Goal: Task Accomplishment & Management: Manage account settings

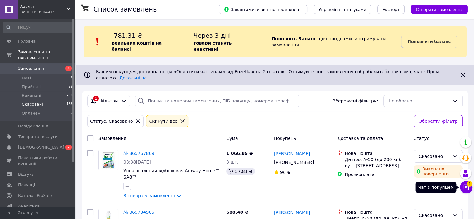
click at [466, 187] on icon at bounding box center [466, 187] width 5 height 5
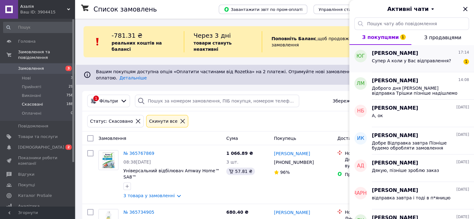
click at [410, 65] on div "Супер А коли у Вас відправлення?" at bounding box center [411, 62] width 79 height 9
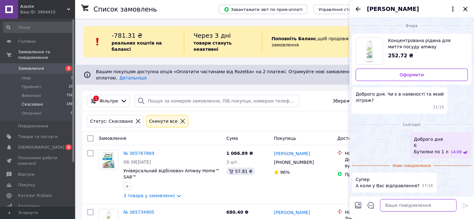
click at [409, 207] on textarea at bounding box center [418, 205] width 77 height 12
type textarea "відправка завтра"
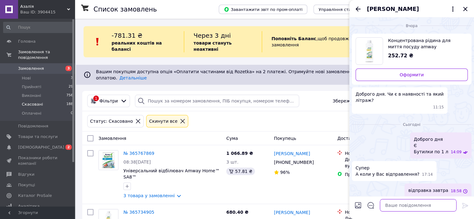
scroll to position [4, 0]
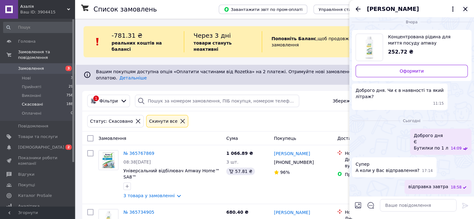
click at [465, 8] on icon "Закрити" at bounding box center [465, 9] width 4 height 4
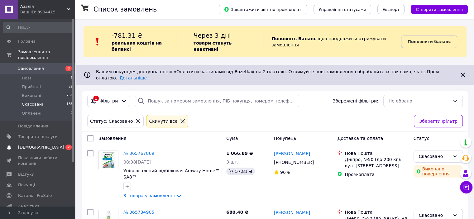
click at [43, 145] on span "[DEMOGRAPHIC_DATA]" at bounding box center [38, 148] width 40 height 6
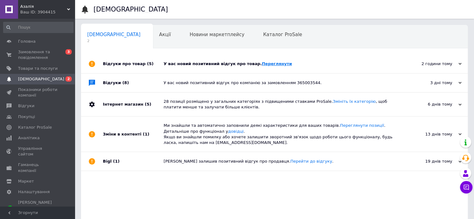
click at [262, 65] on link "Переглянути" at bounding box center [277, 63] width 30 height 5
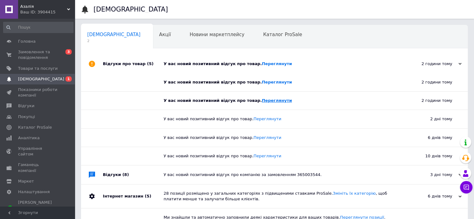
click at [262, 101] on link "Переглянути" at bounding box center [277, 100] width 30 height 5
click at [265, 82] on link "Переглянути" at bounding box center [277, 82] width 30 height 5
click at [43, 56] on span "Замовлення та повідомлення" at bounding box center [38, 54] width 40 height 11
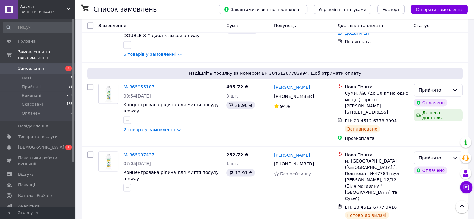
scroll to position [1152, 0]
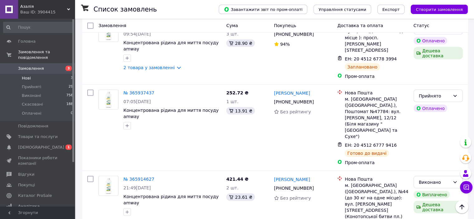
click at [58, 74] on li "Нові 3" at bounding box center [38, 78] width 77 height 9
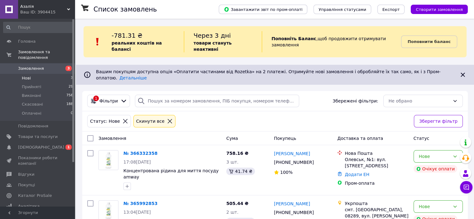
scroll to position [71, 0]
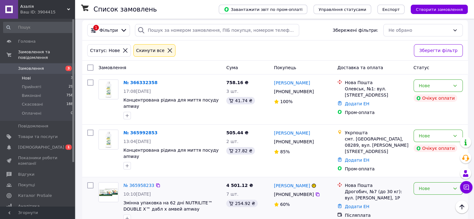
click at [442, 185] on div "Нове" at bounding box center [434, 188] width 31 height 7
click at [434, 200] on li "Скасовано" at bounding box center [438, 200] width 49 height 11
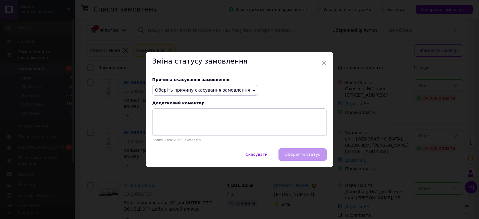
click at [222, 91] on span "Оберіть причину скасування замовлення" at bounding box center [202, 90] width 95 height 5
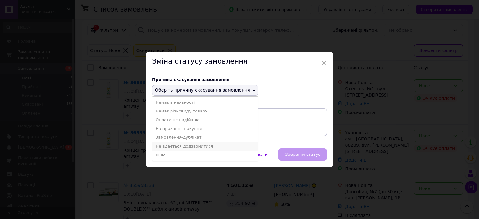
click at [186, 147] on li "Не вдається додзвонитися" at bounding box center [204, 146] width 105 height 9
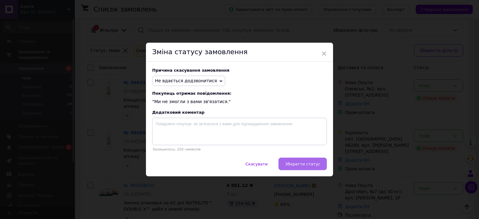
click at [298, 166] on span "Зберегти статус" at bounding box center [302, 164] width 35 height 5
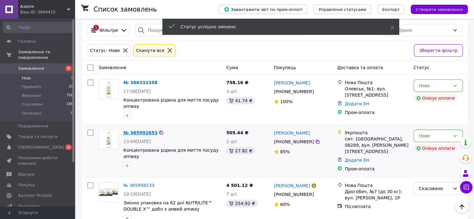
click at [146, 130] on link "№ 365992853" at bounding box center [140, 132] width 34 height 5
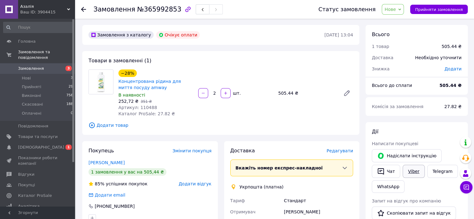
drag, startPoint x: 412, startPoint y: 164, endPoint x: 414, endPoint y: 169, distance: 5.4
click at [414, 169] on div "Viber" at bounding box center [414, 172] width 24 height 16
click at [414, 169] on link "Viber" at bounding box center [414, 171] width 22 height 13
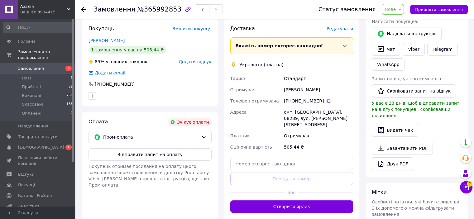
scroll to position [125, 0]
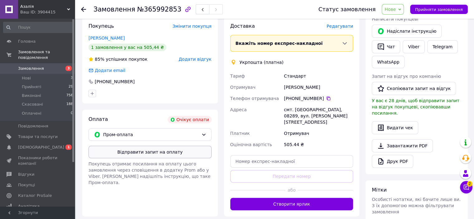
click at [178, 157] on button "Відправити запит на оплату" at bounding box center [150, 152] width 123 height 12
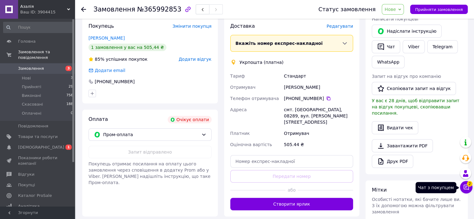
click at [467, 190] on icon at bounding box center [466, 187] width 6 height 6
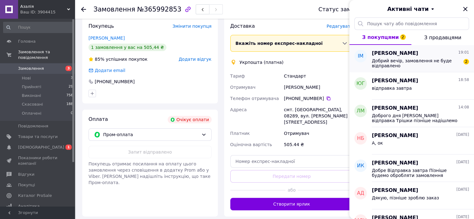
click at [410, 60] on span "Добрий вечір, замовлення не буде відправлено" at bounding box center [416, 63] width 89 height 10
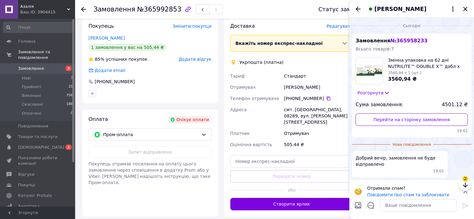
scroll to position [7, 0]
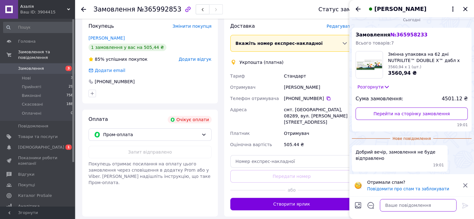
click at [398, 206] on textarea at bounding box center [418, 205] width 77 height 12
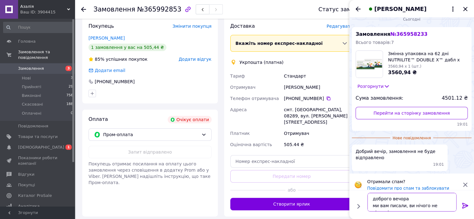
scroll to position [4, 0]
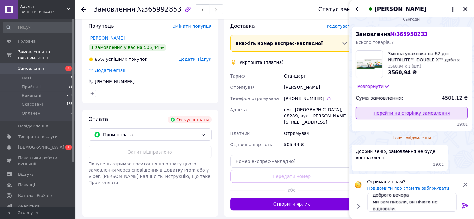
click at [393, 110] on link "Перейти на сторінку замовлення" at bounding box center [412, 113] width 112 height 12
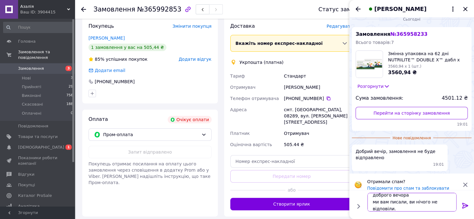
click at [451, 203] on textarea "доброго вечора ми вам писали, ви нічого не відповіли." at bounding box center [412, 202] width 89 height 19
type textarea "доброго вечора ми вам писали, ви нічого не відповіли."
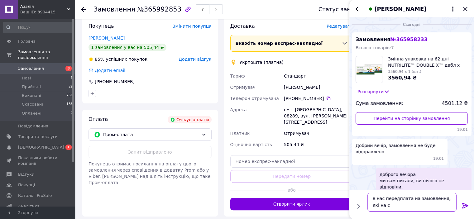
scroll to position [0, 0]
type textarea "в нас передплата на замовлення, які на суму більше ніж 1000грн"
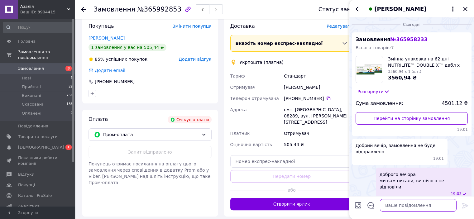
scroll to position [30, 0]
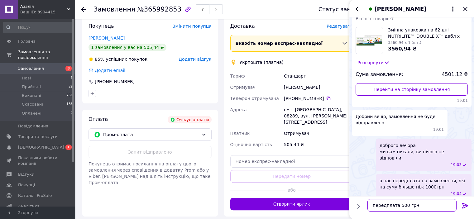
type textarea "передплата 500 грн"
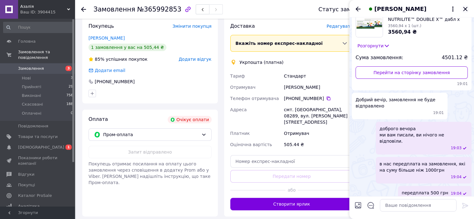
click at [466, 8] on icon "Закрити" at bounding box center [465, 9] width 4 height 4
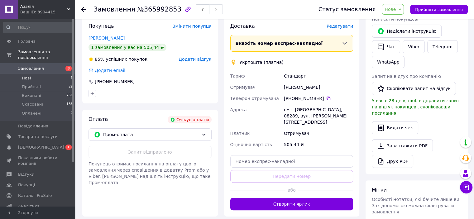
click at [30, 75] on span "Нові" at bounding box center [26, 78] width 9 height 6
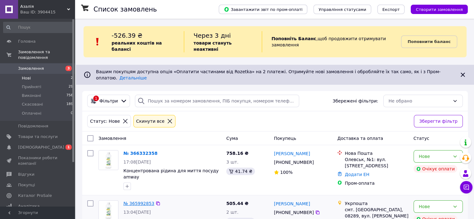
click at [132, 201] on link "№ 365992853" at bounding box center [138, 203] width 31 height 5
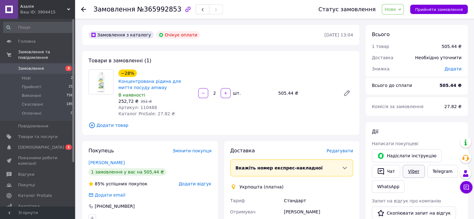
click at [414, 170] on link "Viber" at bounding box center [414, 171] width 22 height 13
click at [57, 74] on li "Нові 2" at bounding box center [38, 78] width 77 height 9
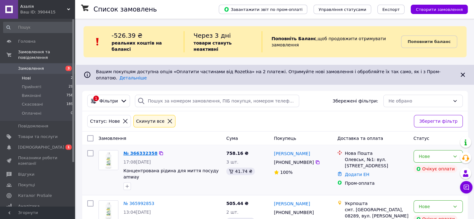
click at [140, 151] on link "№ 366332358" at bounding box center [140, 153] width 34 height 5
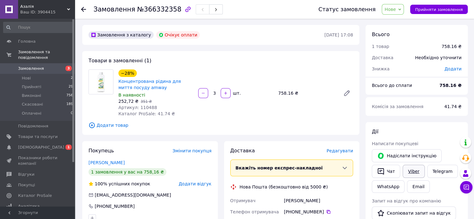
click at [407, 169] on link "Viber" at bounding box center [414, 171] width 22 height 13
click at [412, 170] on link "Viber" at bounding box center [414, 171] width 22 height 13
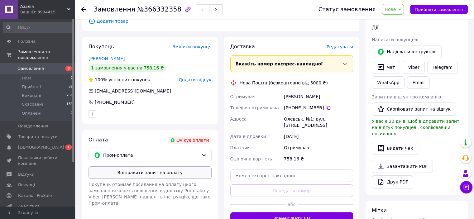
click at [161, 171] on button "Відправити запит на оплату" at bounding box center [150, 172] width 123 height 12
click at [47, 74] on li "Нові 2" at bounding box center [38, 78] width 77 height 9
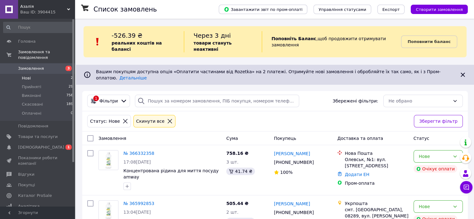
scroll to position [11, 0]
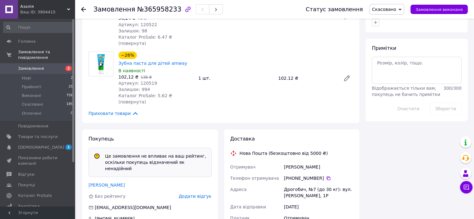
scroll to position [348, 0]
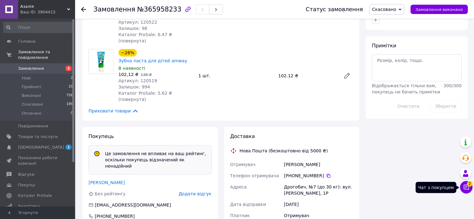
click at [465, 188] on icon at bounding box center [466, 187] width 5 height 5
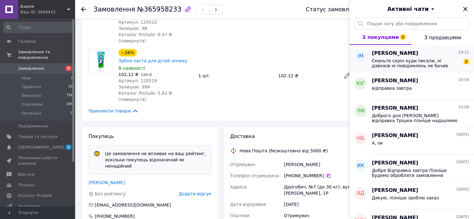
click at [429, 62] on span "Скиньте скрін куди писали, ні дзвінків ні повідомлень не бачив" at bounding box center [416, 63] width 89 height 10
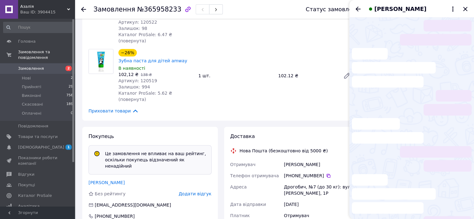
scroll to position [141, 0]
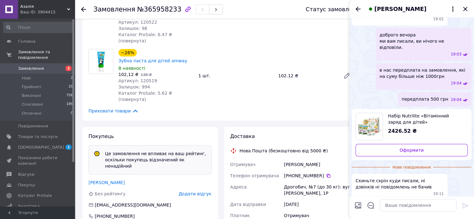
click at [212, 130] on div "Покупець Це замовлення не впливає на ваш рейтинг, оскільки покупець відзначений…" at bounding box center [150, 182] width 136 height 111
click at [464, 8] on icon "Закрити" at bounding box center [465, 8] width 7 height 7
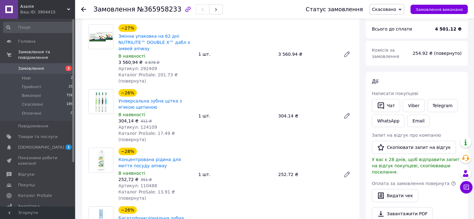
scroll to position [56, 0]
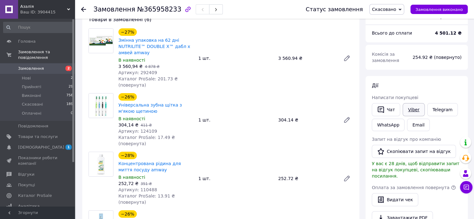
click at [412, 112] on link "Viber" at bounding box center [414, 109] width 22 height 13
click at [469, 190] on icon at bounding box center [466, 187] width 5 height 5
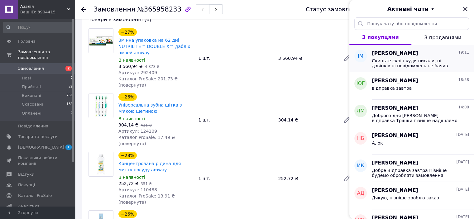
click at [418, 60] on span "Скиньте скрін куди писали, ні дзвінків ні повідомлень не бачив" at bounding box center [416, 63] width 89 height 10
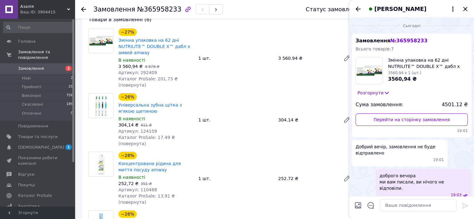
scroll to position [130, 0]
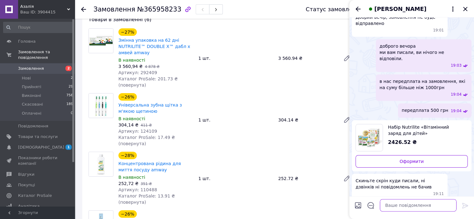
click at [399, 204] on textarea at bounding box center [418, 205] width 77 height 12
type textarea "і"
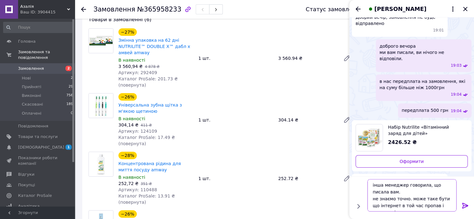
scroll to position [4, 0]
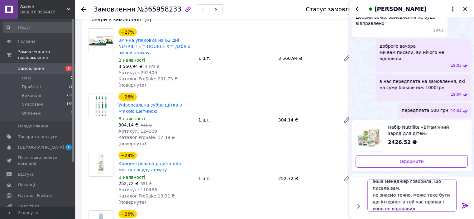
type textarea "інша менеджер говорила, що писала вам. не знаємо точно. може таке бути що інтер…"
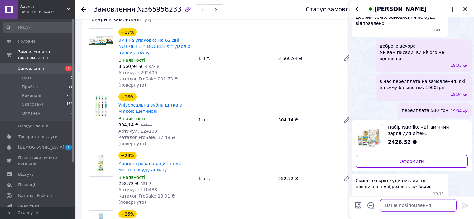
scroll to position [171, 0]
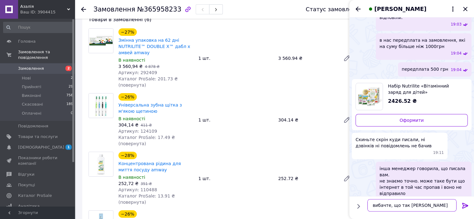
type textarea "вибачте, що так вийшло"
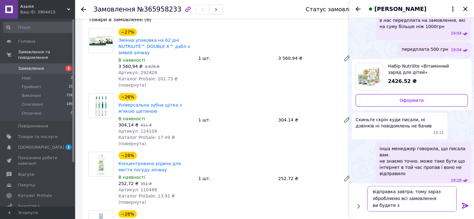
scroll to position [0, 0]
type textarea "відправка завтра. тому зараз обробляємо всі замовлення ви будете замовляти7"
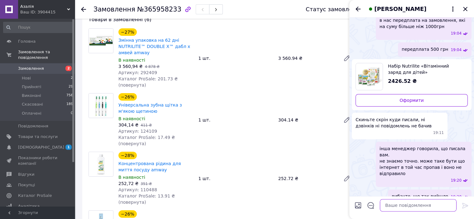
scroll to position [223, 0]
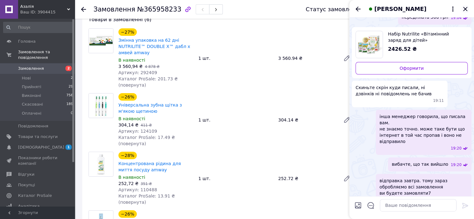
click at [466, 10] on icon "Закрити" at bounding box center [465, 9] width 4 height 4
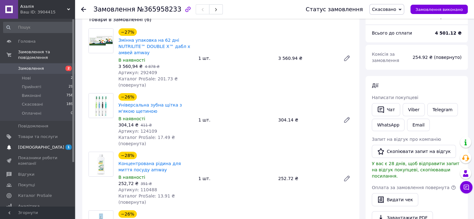
click at [44, 145] on span "[DEMOGRAPHIC_DATA]" at bounding box center [38, 148] width 40 height 6
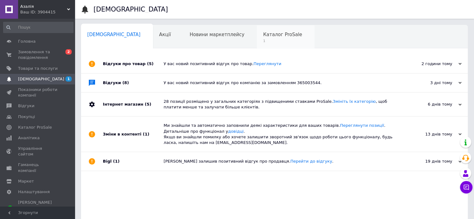
click at [263, 42] on span "1" at bounding box center [282, 41] width 39 height 5
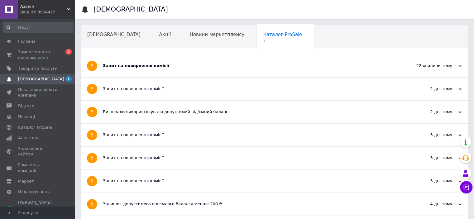
click at [163, 71] on div "Запит на повернення комісії" at bounding box center [251, 66] width 296 height 23
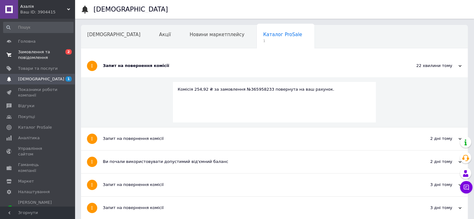
click at [43, 57] on span "Замовлення та повідомлення" at bounding box center [38, 54] width 40 height 11
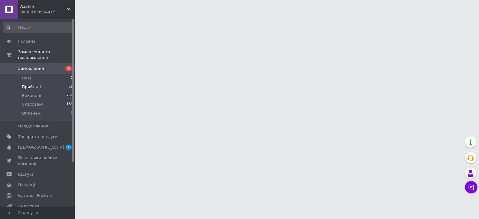
click at [51, 83] on li "Прийняті 29" at bounding box center [38, 87] width 77 height 9
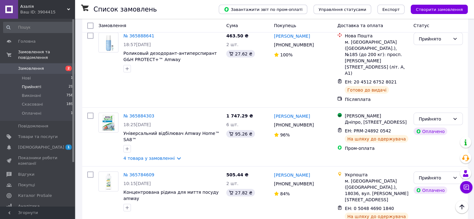
scroll to position [1194, 0]
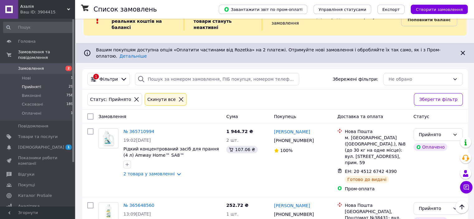
scroll to position [14, 0]
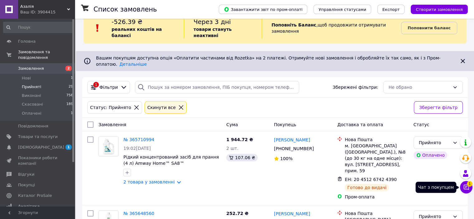
click at [467, 187] on icon at bounding box center [466, 187] width 6 height 6
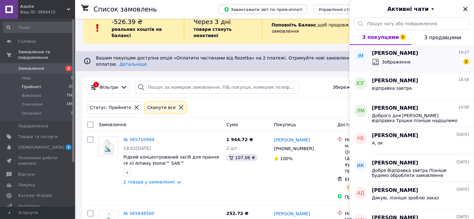
click at [427, 65] on div "Зображення 1" at bounding box center [420, 62] width 97 height 10
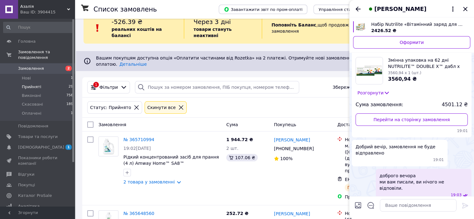
scroll to position [408, 0]
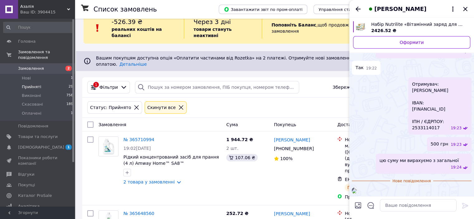
click at [357, 189] on img at bounding box center [354, 191] width 5 height 5
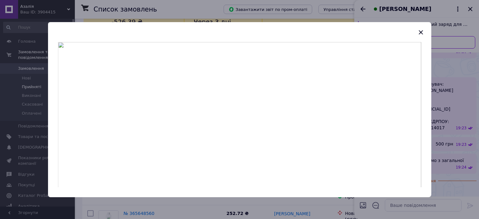
click at [238, 78] on img at bounding box center [239, 115] width 363 height 146
click at [418, 33] on icon "button" at bounding box center [420, 31] width 7 height 7
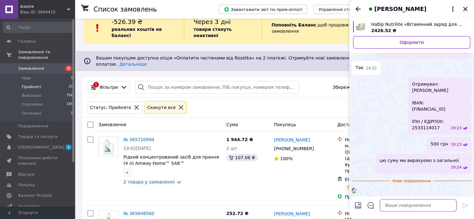
click at [403, 204] on textarea at bounding box center [418, 205] width 77 height 12
click at [410, 205] on textarea at bounding box center [418, 205] width 77 height 12
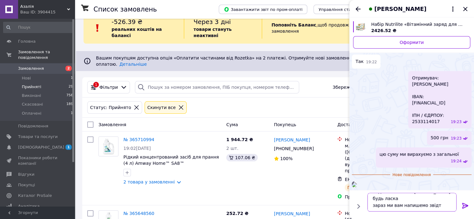
type textarea "надішліть нам на вайбер будь ласка зараз ми вам напишемо звідти"
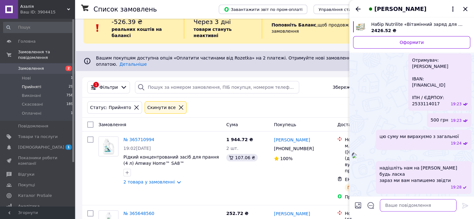
scroll to position [448, 0]
click at [46, 100] on li "Скасовані 189" at bounding box center [38, 104] width 77 height 9
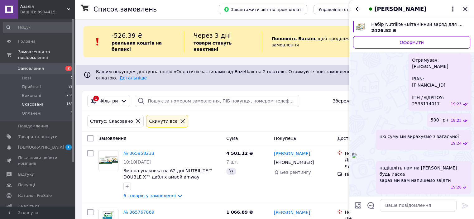
click at [466, 8] on icon "Закрити" at bounding box center [465, 9] width 4 height 4
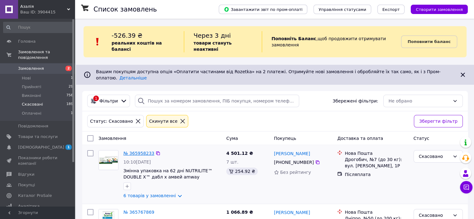
click at [137, 151] on link "№ 365958233" at bounding box center [138, 153] width 31 height 5
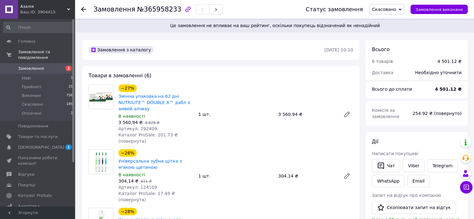
click at [394, 9] on span "Скасовано" at bounding box center [384, 9] width 24 height 5
click at [393, 22] on li "Прийнято" at bounding box center [387, 21] width 35 height 9
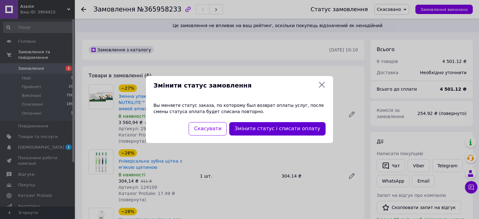
click at [283, 130] on button "Змінити статус і списати оплату" at bounding box center [277, 128] width 96 height 13
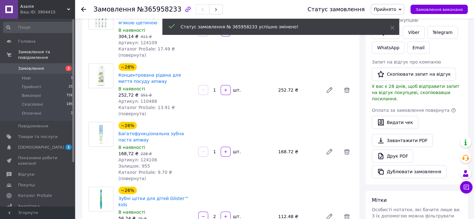
scroll to position [131, 0]
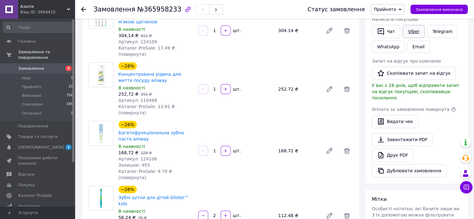
click at [411, 33] on link "Viber" at bounding box center [414, 31] width 22 height 13
click at [465, 189] on icon at bounding box center [466, 187] width 5 height 5
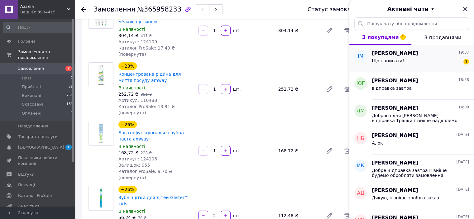
click at [443, 62] on div "Що написати? 1" at bounding box center [420, 62] width 97 height 10
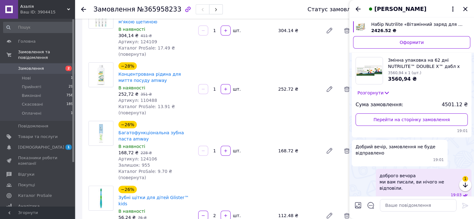
scroll to position [453, 0]
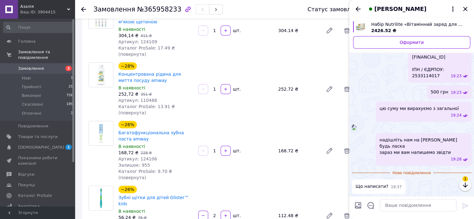
click at [468, 186] on icon "button" at bounding box center [465, 184] width 7 height 7
click at [412, 205] on textarea at bounding box center [418, 205] width 77 height 12
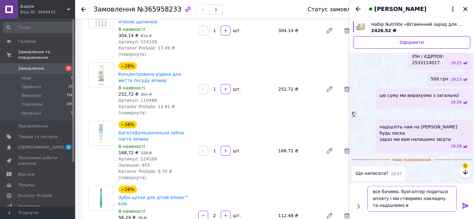
scroll to position [0, 0]
type textarea "все бачимо. бухгалтер подиться оплату і ми створимо накладну та надішлемо вам."
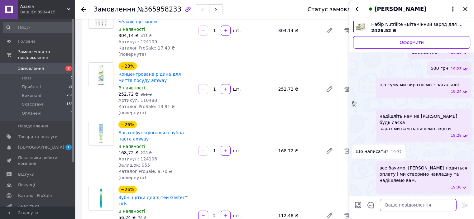
scroll to position [493, 0]
type textarea "туди будемо писати"
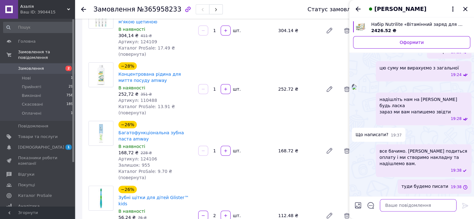
scroll to position [510, 0]
click at [465, 8] on icon "Закрити" at bounding box center [465, 8] width 7 height 7
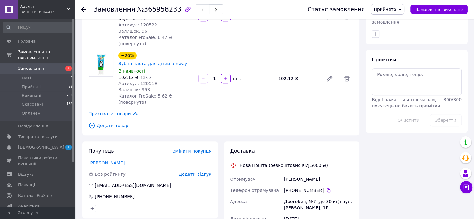
scroll to position [332, 0]
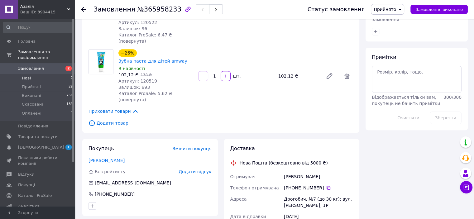
click at [27, 75] on span "Нові" at bounding box center [26, 78] width 9 height 6
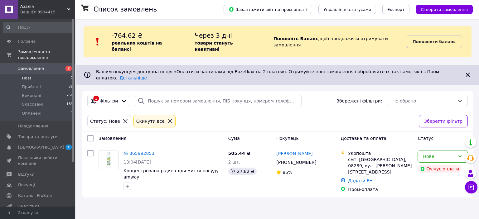
click at [29, 84] on span "Прийняті" at bounding box center [31, 87] width 19 height 6
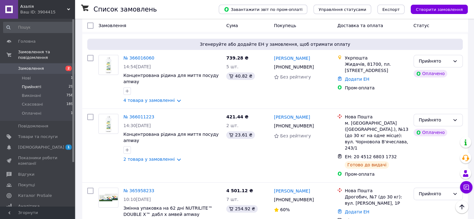
scroll to position [827, 0]
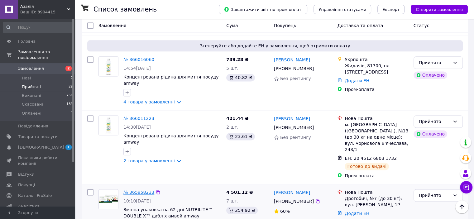
click at [127, 190] on link "№ 365958233" at bounding box center [138, 192] width 31 height 5
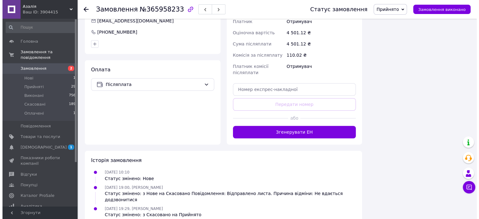
scroll to position [324, 0]
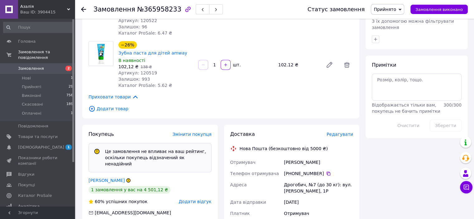
click at [343, 132] on span "Редагувати" at bounding box center [340, 134] width 26 height 5
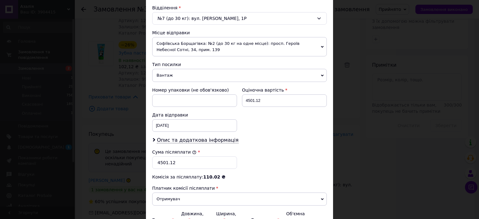
scroll to position [196, 0]
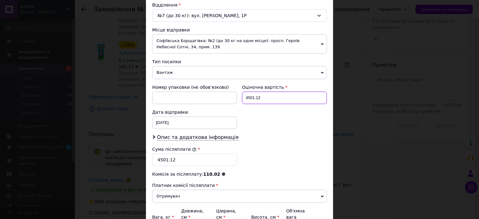
click at [288, 97] on input "4501.12" at bounding box center [284, 98] width 85 height 12
type input "4002"
click at [201, 155] on input "4501.12" at bounding box center [194, 160] width 85 height 12
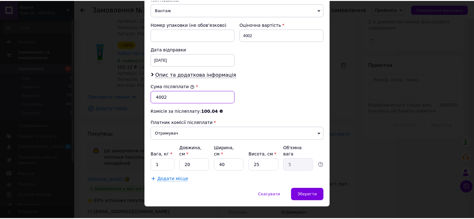
scroll to position [261, 0]
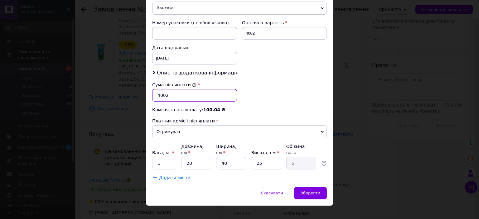
type input "4002"
click at [164, 157] on input "1" at bounding box center [164, 163] width 24 height 12
type input "3"
click at [229, 157] on input "40" at bounding box center [231, 163] width 30 height 12
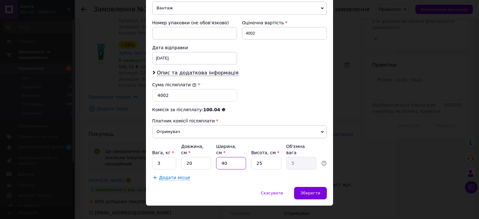
click at [229, 157] on input "40" at bounding box center [231, 163] width 30 height 12
type input "3"
type input "0.38"
type input "30"
type input "3.75"
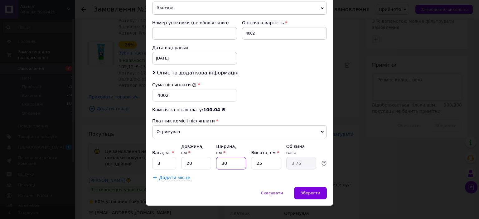
type input "30"
click at [263, 157] on input "25" at bounding box center [266, 163] width 30 height 12
type input "2"
type input "0.3"
type input "20"
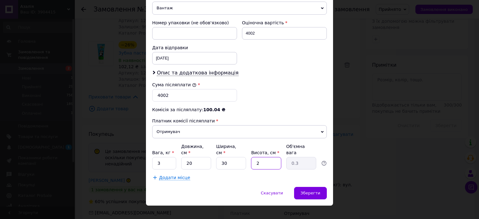
type input "3"
type input "20"
click at [310, 191] on span "Зберегти" at bounding box center [311, 193] width 20 height 5
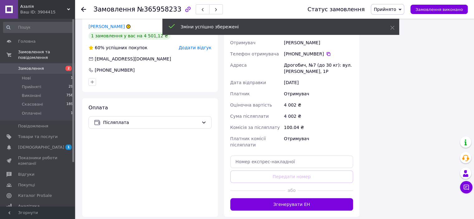
scroll to position [431, 0]
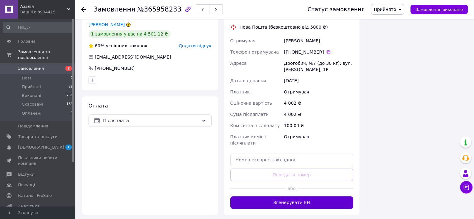
click at [314, 197] on button "Згенерувати ЕН" at bounding box center [291, 202] width 123 height 12
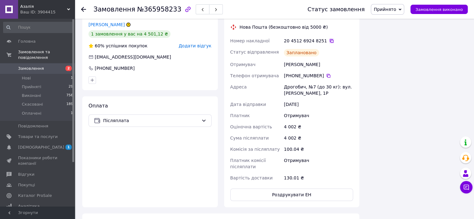
click at [329, 38] on icon at bounding box center [331, 40] width 5 height 5
click at [295, 81] on div "Дрогобич, №7 (до 30 кг): вул. Володимира Великого, 1Р" at bounding box center [319, 89] width 72 height 17
copy div "Дрогобич"
click at [295, 81] on div "Дрогобич, №7 (до 30 кг): вул. Володимира Великого, 1Р" at bounding box center [319, 89] width 72 height 17
click at [296, 60] on div "Микуляк Ігор" at bounding box center [319, 64] width 72 height 11
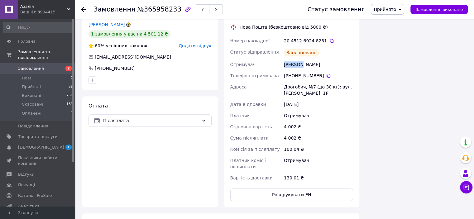
click at [296, 60] on div "Микуляк Ігор" at bounding box center [319, 64] width 72 height 11
copy div "Микуляк"
click at [43, 112] on li "Оплачені 1" at bounding box center [38, 115] width 77 height 12
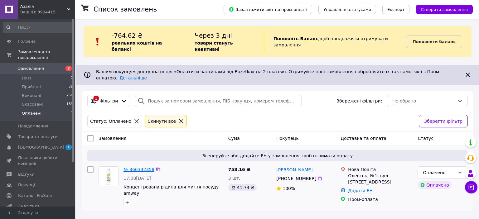
click at [136, 167] on link "№ 366332358" at bounding box center [138, 169] width 31 height 5
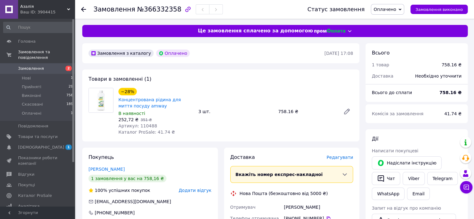
click at [344, 156] on span "Редагувати" at bounding box center [340, 157] width 26 height 5
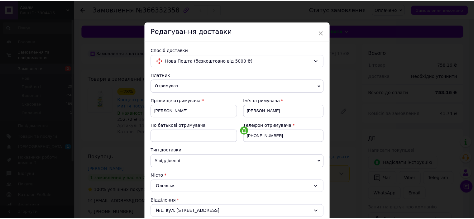
scroll to position [192, 0]
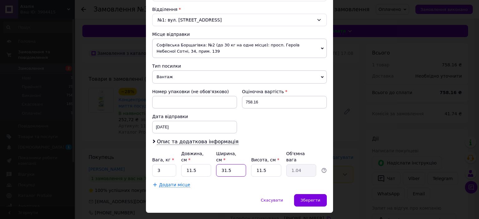
click at [236, 164] on input "31.5" at bounding box center [231, 170] width 30 height 12
type input "4"
type input "0.13"
type input "40"
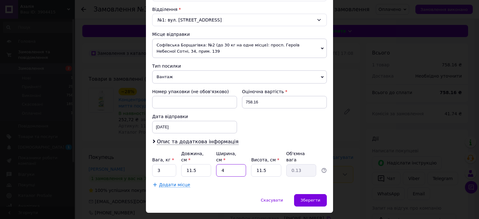
type input "1.32"
type input "40"
click at [264, 164] on input "11.5" at bounding box center [266, 170] width 30 height 12
type input "2"
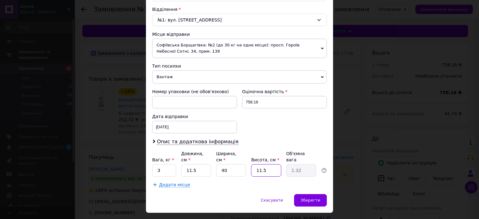
type input "0.23"
type input "20"
type input "2.3"
type input "20"
click at [205, 164] on input "11.5" at bounding box center [196, 170] width 30 height 12
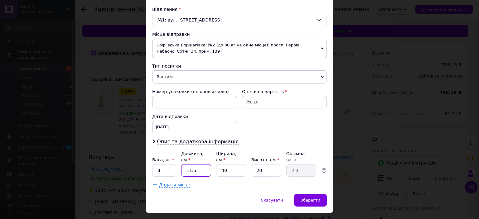
click at [205, 164] on input "11.5" at bounding box center [196, 170] width 30 height 12
type input "1"
type input "0.2"
type input "18"
type input "3.6"
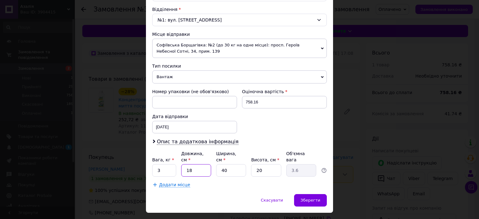
type input "18"
click at [267, 164] on input "20" at bounding box center [266, 170] width 30 height 12
type input "20"
click at [235, 164] on input "40" at bounding box center [231, 170] width 30 height 12
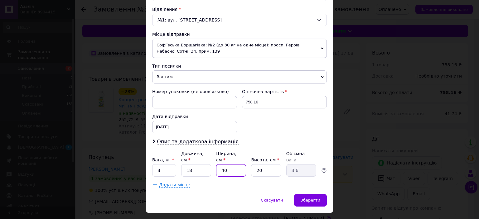
type input "3"
type input "0.27"
type input "30"
type input "2.7"
type input "30"
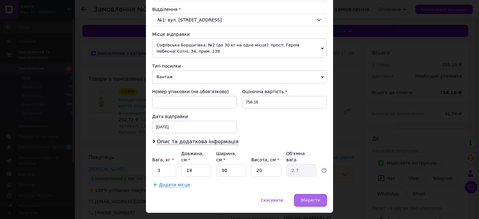
click at [311, 194] on div "Зберегти" at bounding box center [310, 200] width 33 height 12
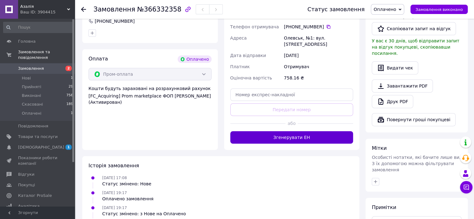
click at [342, 132] on button "Згенерувати ЕН" at bounding box center [291, 137] width 123 height 12
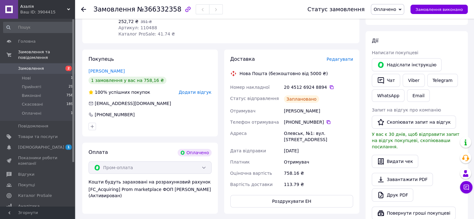
scroll to position [100, 0]
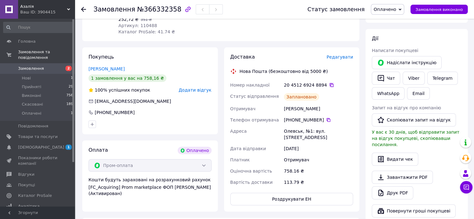
click at [329, 87] on icon at bounding box center [331, 85] width 5 height 5
click at [309, 107] on div "Наталья Панченко" at bounding box center [319, 108] width 72 height 11
copy div "Панченко"
click at [309, 107] on div "Наталья Панченко" at bounding box center [319, 108] width 72 height 11
click at [288, 134] on div "Олевськ, №1: вул. Київська, 58" at bounding box center [319, 134] width 72 height 17
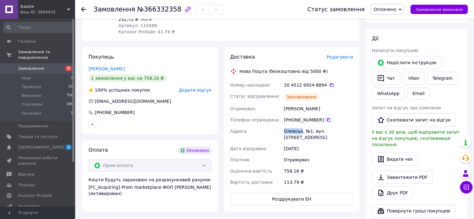
click at [288, 134] on div "Олевськ, №1: вул. Київська, 58" at bounding box center [319, 134] width 72 height 17
copy div "Олевськ"
click at [288, 166] on div "758.16 ₴" at bounding box center [319, 171] width 72 height 11
copy div "758.16"
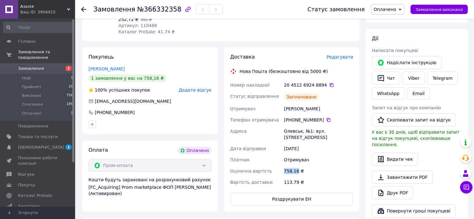
click at [389, 13] on span "Оплачено" at bounding box center [387, 9] width 33 height 11
click at [392, 21] on li "Прийнято" at bounding box center [387, 21] width 33 height 9
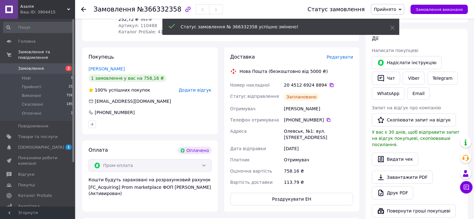
click at [329, 84] on icon at bounding box center [331, 85] width 5 height 5
click at [418, 75] on link "Viber" at bounding box center [414, 78] width 22 height 13
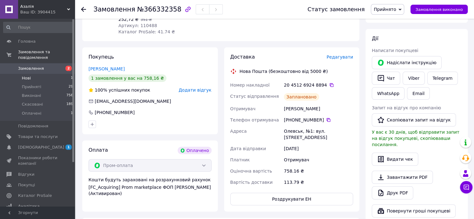
click at [35, 74] on li "Нові 1" at bounding box center [38, 78] width 77 height 9
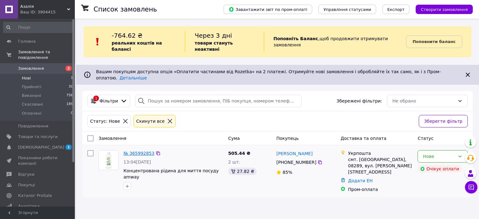
click at [143, 151] on link "№ 365992853" at bounding box center [138, 153] width 31 height 5
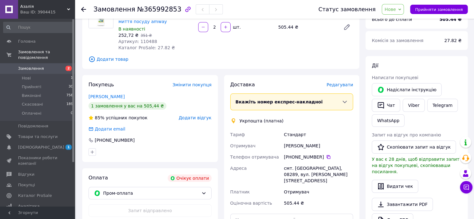
scroll to position [65, 0]
click at [315, 148] on div "Людмила Скрипка" at bounding box center [319, 146] width 72 height 11
copy div "Скрипка"
click at [290, 146] on div "Людмила Скрипка" at bounding box center [319, 146] width 72 height 11
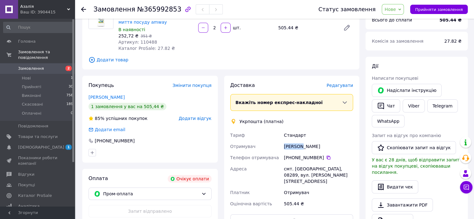
click at [290, 146] on div "Людмила Скрипка" at bounding box center [319, 146] width 72 height 11
copy div "Людмила"
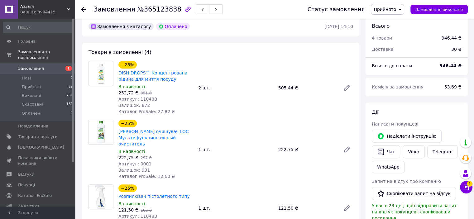
scroll to position [177, 0]
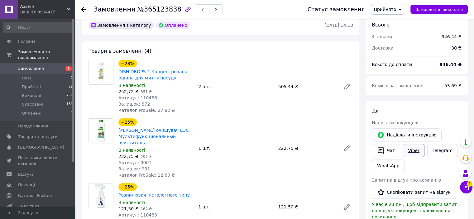
click at [413, 154] on link "Viber" at bounding box center [414, 150] width 22 height 13
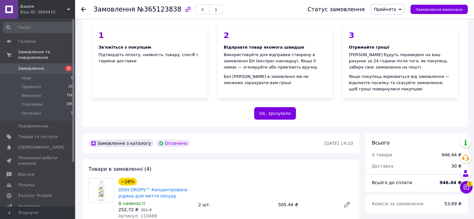
scroll to position [61, 0]
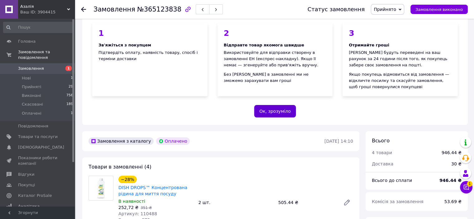
click at [280, 111] on button "Ок, зрозуміло" at bounding box center [275, 111] width 42 height 12
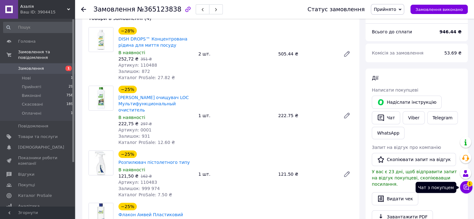
click at [465, 185] on icon at bounding box center [466, 187] width 6 height 6
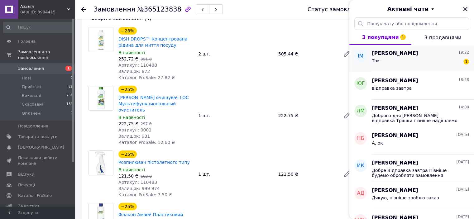
click at [408, 55] on div "Ігор Микуляк 19:22" at bounding box center [420, 53] width 97 height 7
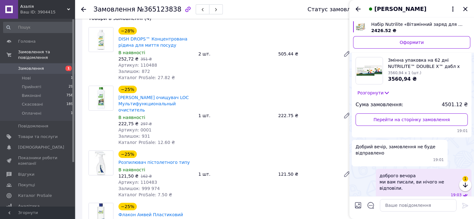
scroll to position [251, 0]
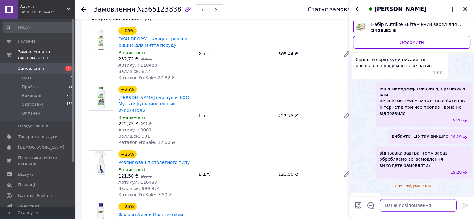
click at [394, 203] on textarea at bounding box center [418, 205] width 77 height 12
paste textarea "Отримувач: ФОП Кравченко Андрій Станіславович IBAN: UA4793587100000673290000350…"
type textarea "Отримувач: ФОП Кравченко Андрій Станіславович IBAN: UA4793587100000673290000350…"
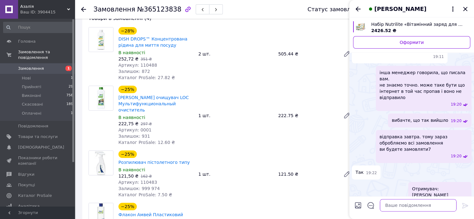
scroll to position [290, 0]
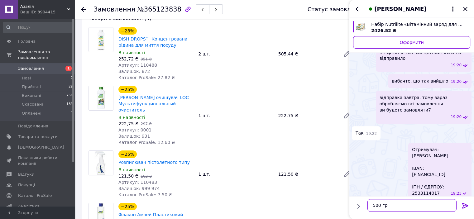
type textarea "500 грн"
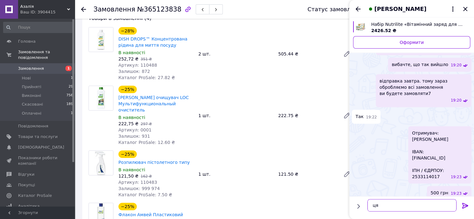
type textarea "ц"
type textarea "цю суму ми вирахуємо з загальної"
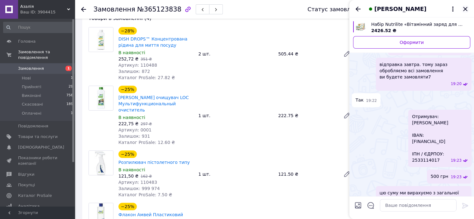
click at [466, 11] on icon "Закрити" at bounding box center [465, 8] width 7 height 7
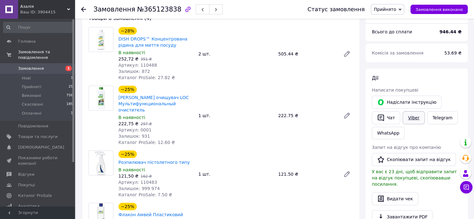
click at [412, 117] on link "Viber" at bounding box center [414, 117] width 22 height 13
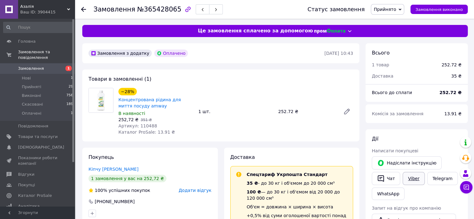
click at [414, 181] on link "Viber" at bounding box center [414, 178] width 22 height 13
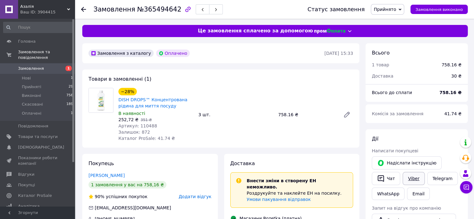
click at [410, 181] on link "Viber" at bounding box center [414, 178] width 22 height 13
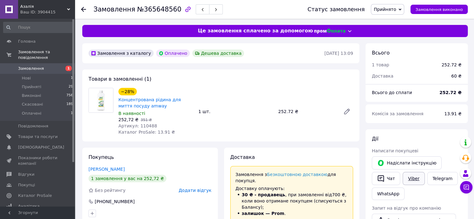
click at [410, 177] on link "Viber" at bounding box center [414, 178] width 22 height 13
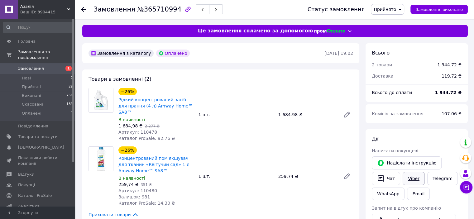
click at [414, 178] on link "Viber" at bounding box center [414, 178] width 22 height 13
click at [409, 178] on link "Viber" at bounding box center [414, 178] width 22 height 13
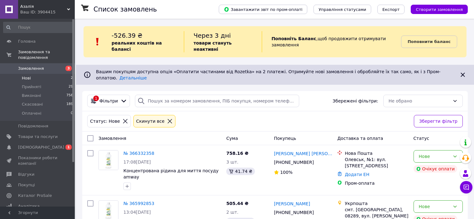
scroll to position [11, 0]
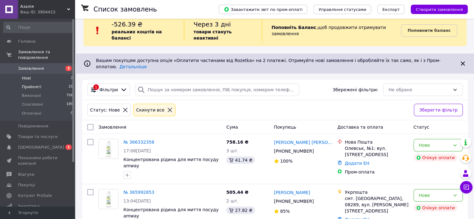
click at [41, 83] on li "Прийняті 29" at bounding box center [38, 87] width 77 height 9
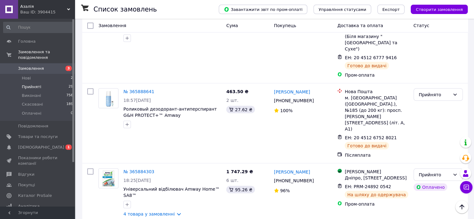
scroll to position [1192, 0]
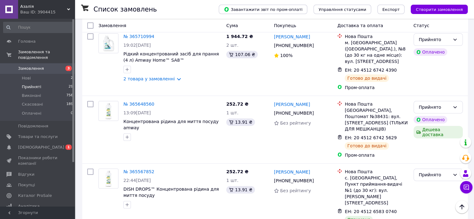
scroll to position [526, 0]
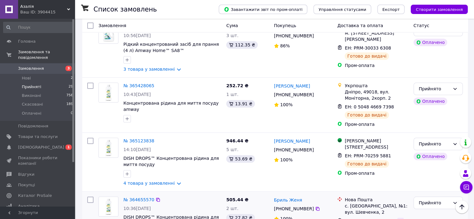
click at [398, 219] on icon at bounding box center [400, 221] width 5 height 5
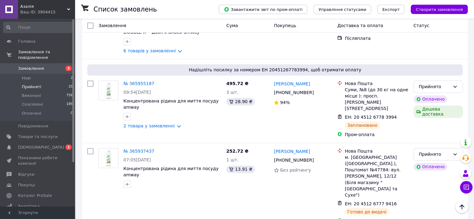
scroll to position [1192, 0]
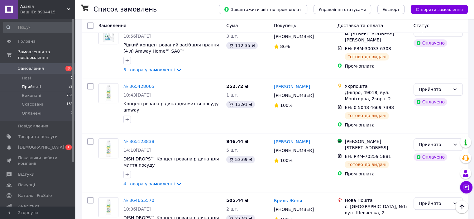
scroll to position [526, 0]
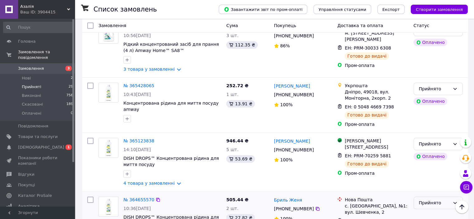
click at [423, 200] on div "Прийнято" at bounding box center [434, 203] width 31 height 7
click at [421, 172] on li "Скасовано" at bounding box center [438, 174] width 49 height 11
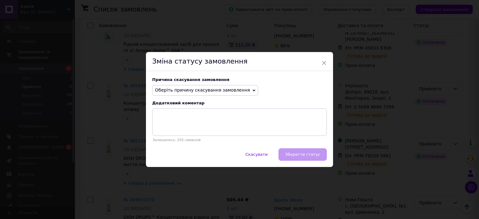
click at [237, 94] on span "Оберіть причину скасування замовлення" at bounding box center [205, 90] width 106 height 11
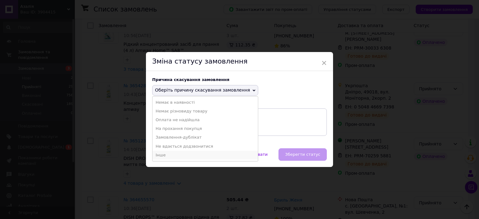
click at [177, 154] on li "Інше" at bounding box center [204, 155] width 105 height 9
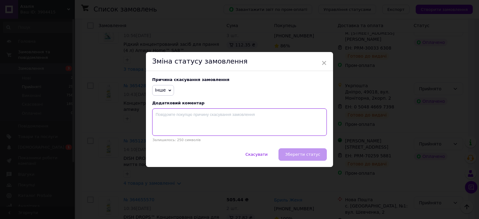
click at [190, 127] on textarea at bounding box center [239, 121] width 175 height 27
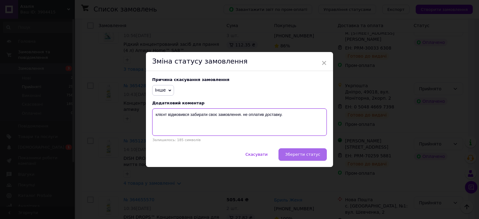
type textarea "клієнт відмовився забирати своє замовлення. не оплатив доставку."
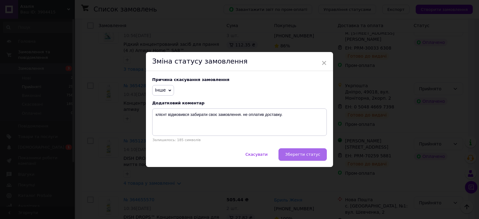
click at [307, 155] on span "Зберегти статус" at bounding box center [302, 154] width 35 height 5
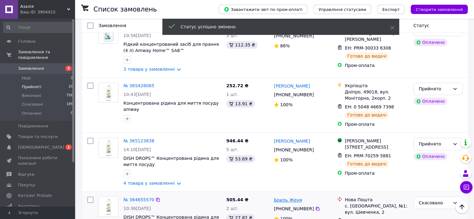
click at [290, 197] on link "Бриль Женя" at bounding box center [288, 200] width 28 height 6
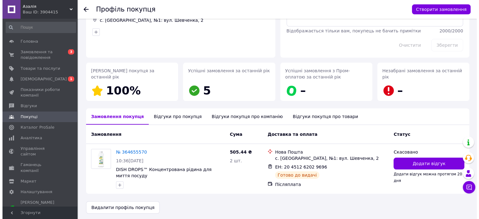
scroll to position [53, 0]
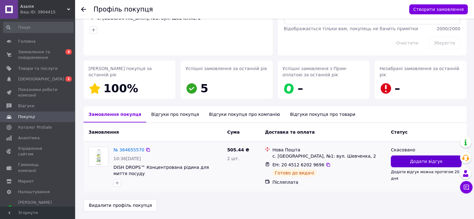
click at [423, 164] on span "Додати відгук" at bounding box center [426, 161] width 33 height 6
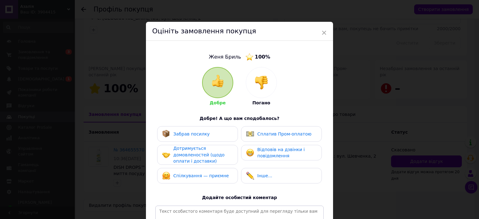
click at [256, 90] on div at bounding box center [261, 82] width 31 height 31
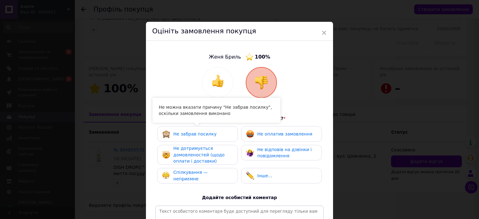
click at [217, 135] on div "Не забрав посилку" at bounding box center [197, 134] width 71 height 8
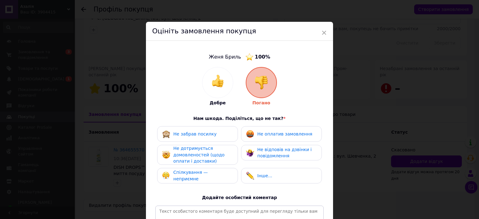
click at [215, 152] on span "Не дотримується домовленостей (щодо оплати і доставки)" at bounding box center [198, 155] width 51 height 18
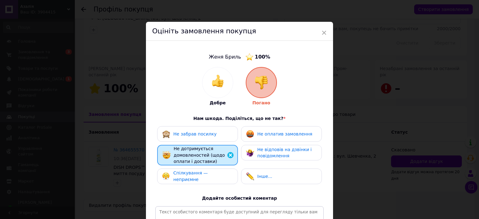
click at [258, 135] on span "Не оплатив замовлення" at bounding box center [284, 134] width 55 height 5
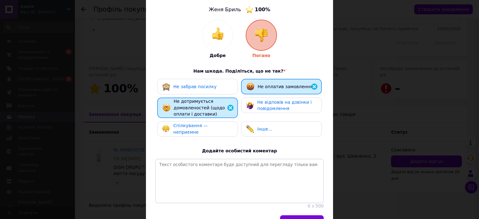
scroll to position [64, 0]
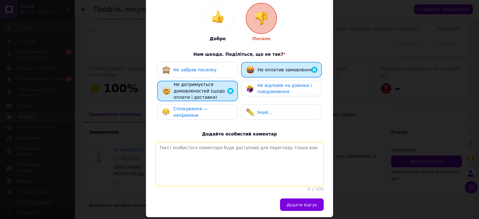
click at [287, 158] on textarea at bounding box center [239, 164] width 168 height 44
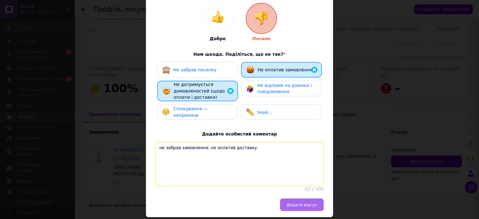
type textarea "не забрав замовлення. не оплатив доставку."
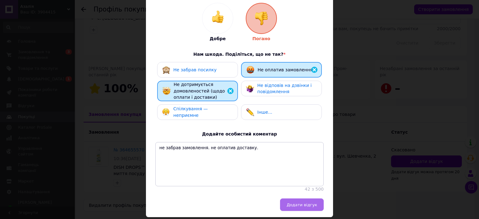
click at [297, 207] on span "Додати відгук" at bounding box center [301, 205] width 31 height 5
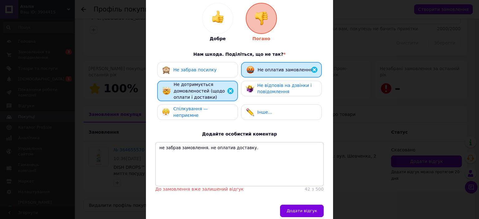
scroll to position [96, 0]
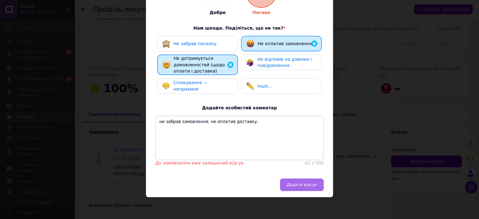
click at [314, 184] on span "Додати відгук" at bounding box center [301, 184] width 31 height 5
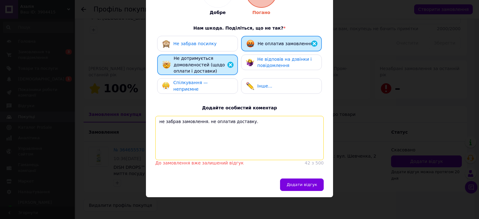
click at [259, 119] on textarea "не забрав замовлення. не оплатив доставку." at bounding box center [239, 138] width 168 height 44
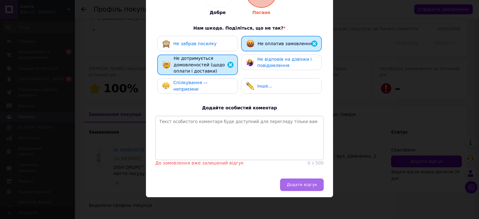
click at [304, 182] on span "Додати відгук" at bounding box center [301, 184] width 31 height 5
click at [345, 85] on div "× Оцініть замовлення покупця Женя Бриль 100 % Добре Погано Нам шкода. Поділітьс…" at bounding box center [239, 109] width 479 height 219
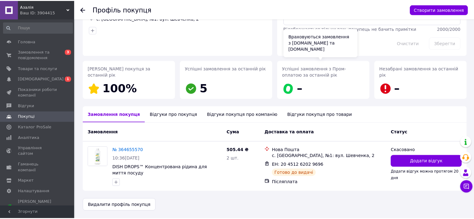
scroll to position [52, 0]
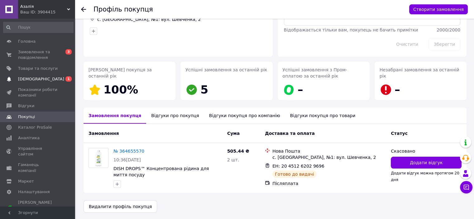
click at [27, 76] on span "[DEMOGRAPHIC_DATA]" at bounding box center [41, 79] width 46 height 6
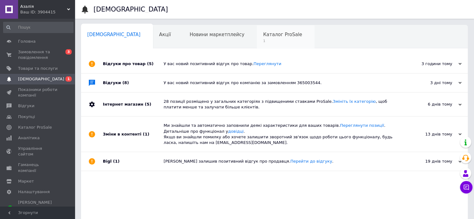
click at [263, 36] on span "Каталог ProSale" at bounding box center [282, 35] width 39 height 6
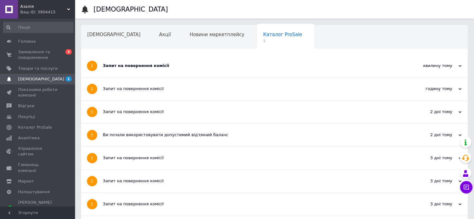
click at [136, 65] on div "Запит на повернення комісії" at bounding box center [251, 66] width 296 height 6
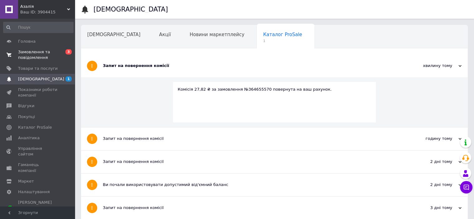
click at [36, 55] on span "Замовлення та повідомлення" at bounding box center [38, 54] width 40 height 11
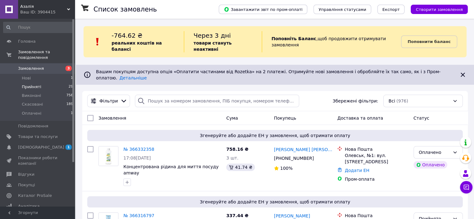
click at [42, 83] on li "Прийняті 29" at bounding box center [38, 87] width 77 height 9
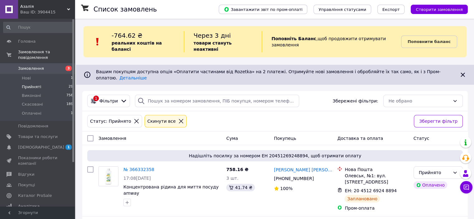
click at [42, 83] on li "Прийняті 29" at bounding box center [38, 87] width 77 height 9
click at [50, 83] on li "Прийняті 29" at bounding box center [38, 87] width 77 height 9
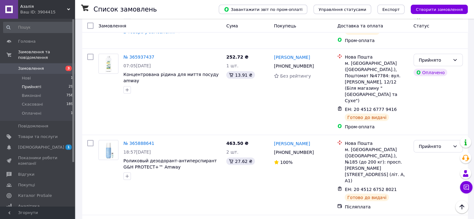
scroll to position [1196, 0]
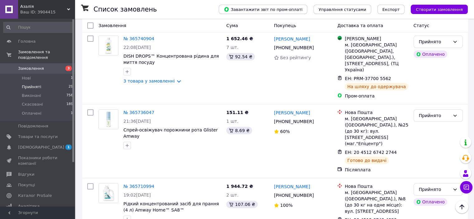
scroll to position [116, 0]
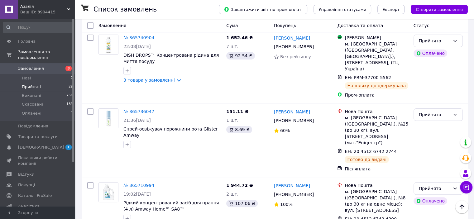
click at [47, 83] on li "Прийняті 29" at bounding box center [38, 87] width 77 height 9
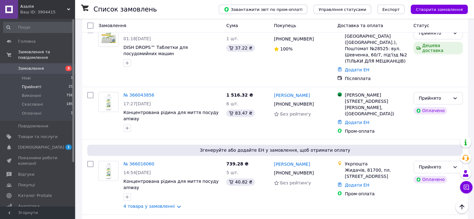
scroll to position [785, 0]
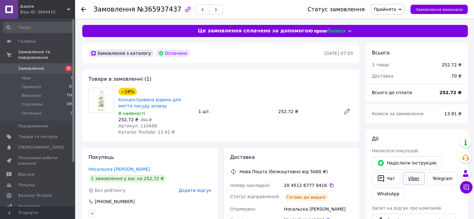
click at [414, 177] on link "Viber" at bounding box center [414, 178] width 22 height 13
click at [439, 177] on link "Telegram" at bounding box center [442, 178] width 31 height 13
click at [381, 178] on icon "button" at bounding box center [380, 178] width 7 height 7
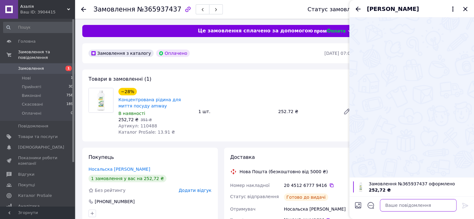
click at [402, 208] on textarea at bounding box center [418, 205] width 77 height 12
paste textarea "Лрброго дня Ваше замовлення вже у відділенні Будемо вдячні за відгук гарного ве…"
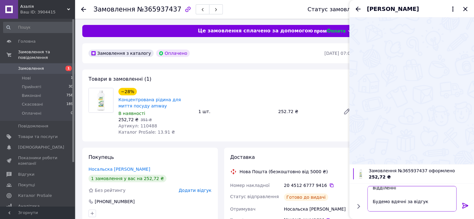
scroll to position [3, 0]
click at [378, 189] on textarea "Лрброго дня Ваше замовлення вже у відділенні Будемо вдячні за відгук гарного ве…" at bounding box center [412, 199] width 89 height 26
click at [395, 191] on textarea "доброго дня Ваше замовлення вже у відділенні Будемо вдячні за відгук гарного ве…" at bounding box center [412, 199] width 89 height 26
type textarea "доброго вечора Ваше замовлення вже у відділенні Будемо вдячні за відгук гарного…"
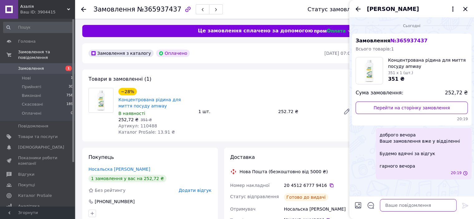
scroll to position [0, 0]
click at [465, 8] on icon "Закрити" at bounding box center [465, 9] width 4 height 4
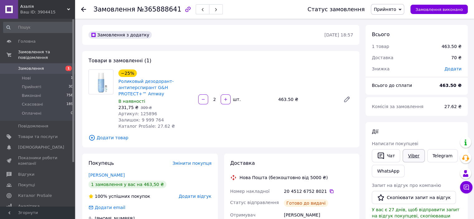
click at [412, 157] on link "Viber" at bounding box center [414, 155] width 22 height 13
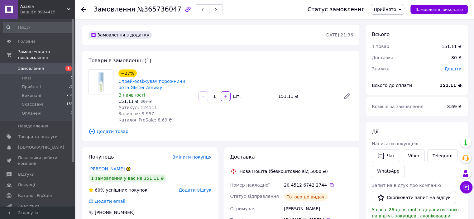
click at [417, 137] on div "[PERSON_NAME] покупцеві   Чат Viber Telegram WhatsApp Запит на відгук про компа…" at bounding box center [417, 210] width 90 height 164
click at [419, 154] on link "Viber" at bounding box center [414, 155] width 22 height 13
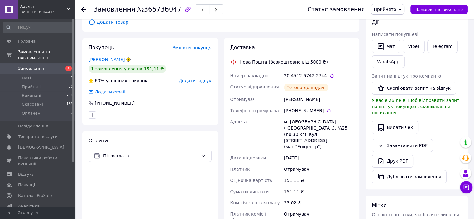
scroll to position [109, 0]
click at [110, 61] on link "[PERSON_NAME]" at bounding box center [107, 60] width 36 height 5
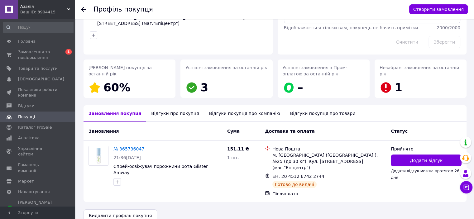
scroll to position [58, 0]
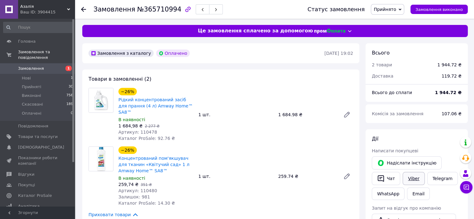
click at [412, 179] on link "Viber" at bounding box center [414, 178] width 22 height 13
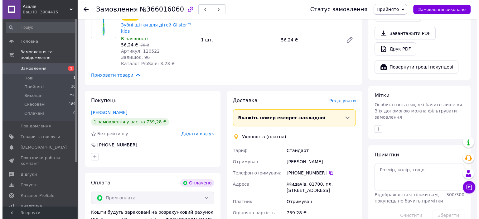
scroll to position [287, 0]
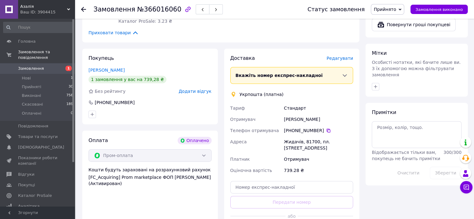
click at [347, 56] on span "Редагувати" at bounding box center [340, 58] width 26 height 5
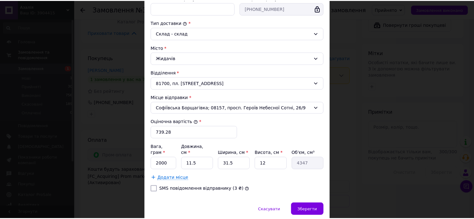
scroll to position [169, 0]
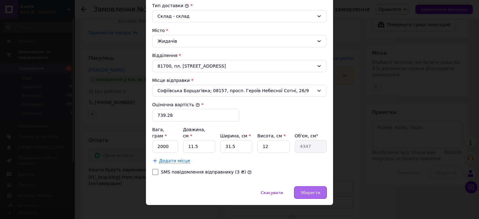
click at [319, 186] on div "Зберегти" at bounding box center [310, 192] width 33 height 12
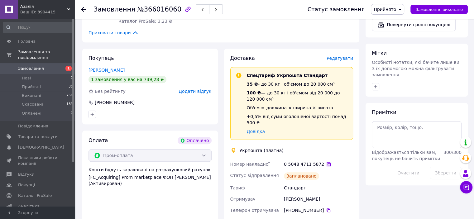
click at [326, 162] on icon at bounding box center [328, 164] width 5 height 5
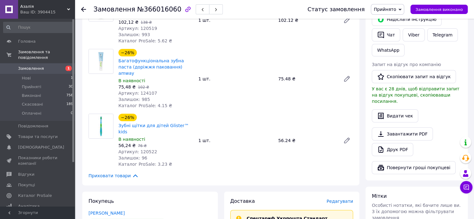
scroll to position [139, 0]
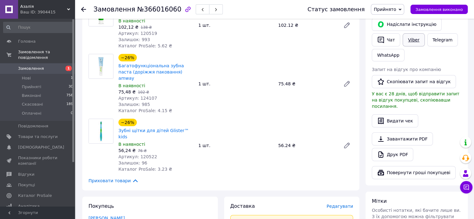
click at [418, 38] on link "Viber" at bounding box center [414, 39] width 22 height 13
click at [410, 42] on link "Viber" at bounding box center [414, 39] width 22 height 13
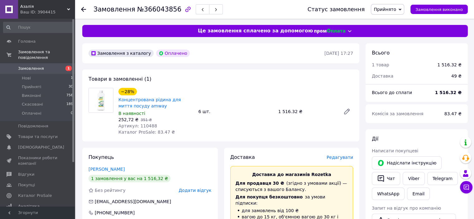
click at [349, 158] on span "Редагувати" at bounding box center [340, 157] width 26 height 5
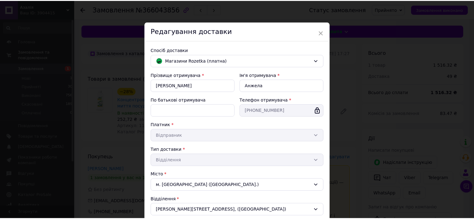
scroll to position [130, 0]
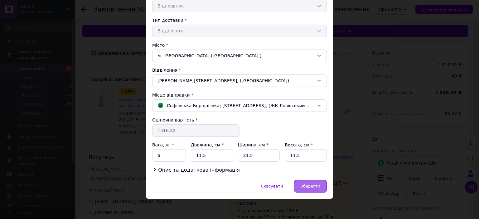
click at [311, 184] on span "Зберегти" at bounding box center [311, 186] width 20 height 5
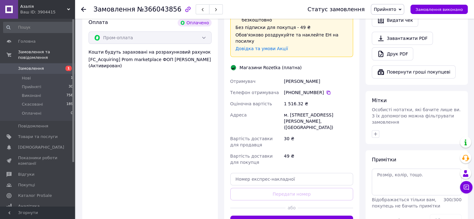
scroll to position [229, 0]
click at [342, 215] on button "Згенерувати ЕН" at bounding box center [291, 221] width 123 height 12
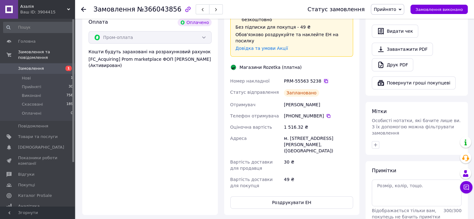
click at [324, 79] on icon at bounding box center [326, 81] width 5 height 5
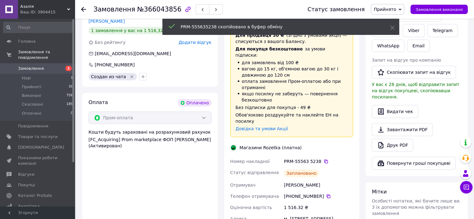
scroll to position [118, 0]
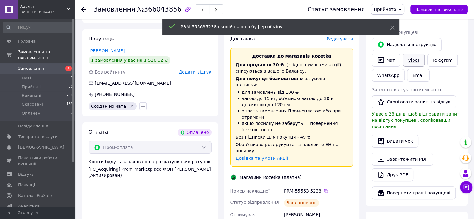
click at [413, 61] on link "Viber" at bounding box center [414, 60] width 22 height 13
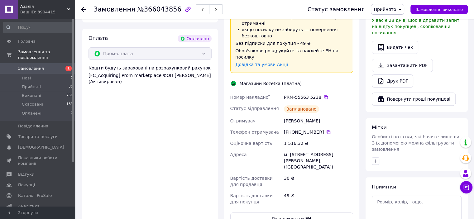
scroll to position [214, 0]
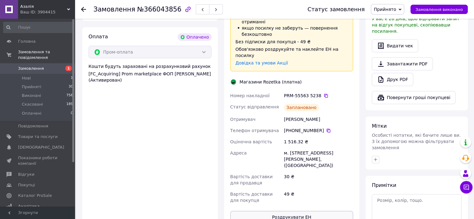
click at [292, 211] on button "Роздрукувати ЕН" at bounding box center [291, 217] width 123 height 12
click at [290, 114] on div "Шевчук Анжела" at bounding box center [319, 119] width 72 height 11
copy div "Шевчук"
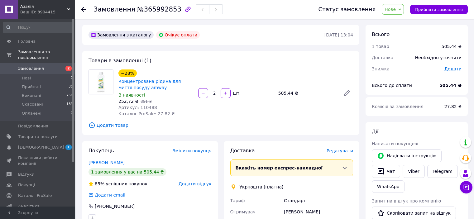
scroll to position [65, 0]
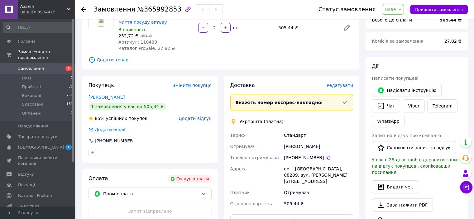
click at [309, 145] on div "[PERSON_NAME]" at bounding box center [319, 146] width 72 height 11
copy div "Скрипка"
click at [395, 10] on span "Нове" at bounding box center [390, 9] width 11 height 5
click at [397, 19] on li "Прийнято" at bounding box center [396, 21] width 29 height 9
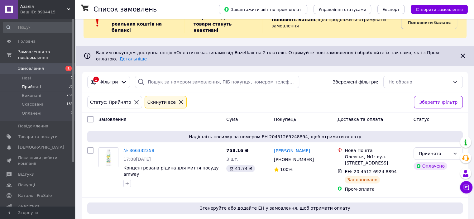
scroll to position [22, 0]
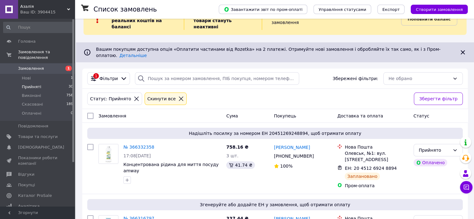
click at [42, 83] on li "Прийняті 30" at bounding box center [38, 87] width 77 height 9
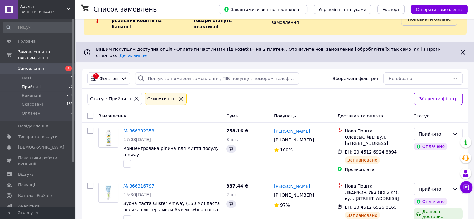
scroll to position [0, 0]
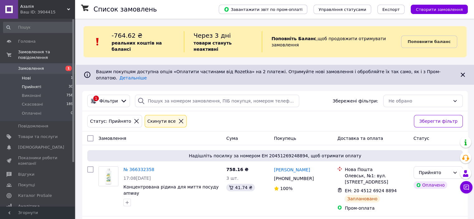
click at [37, 74] on li "Нові 1" at bounding box center [38, 78] width 77 height 9
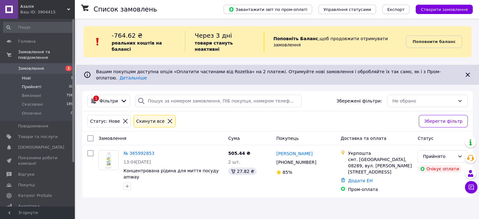
click at [37, 84] on span "Прийняті" at bounding box center [31, 87] width 19 height 6
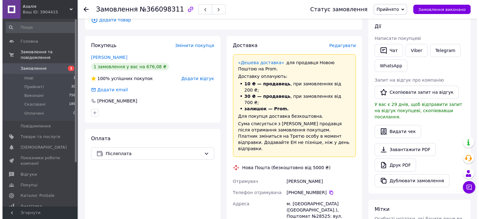
scroll to position [105, 0]
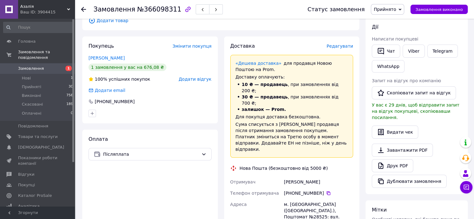
click at [342, 44] on span "Редагувати" at bounding box center [340, 46] width 26 height 5
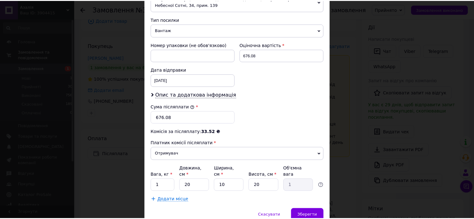
scroll to position [244, 0]
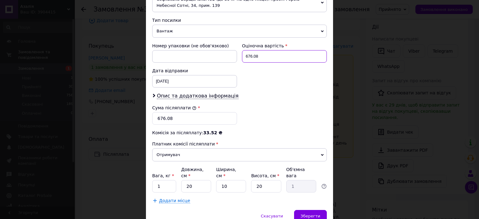
click at [276, 54] on input "676.08" at bounding box center [284, 56] width 85 height 12
type input "677"
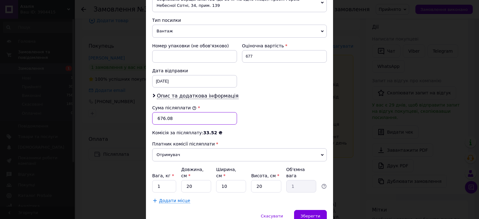
click at [181, 118] on input "676.08" at bounding box center [194, 118] width 85 height 12
type input "677"
click at [309, 214] on span "Зберегти" at bounding box center [311, 216] width 20 height 5
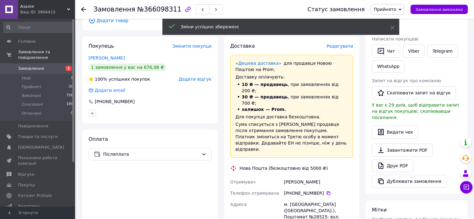
scroll to position [297, 0]
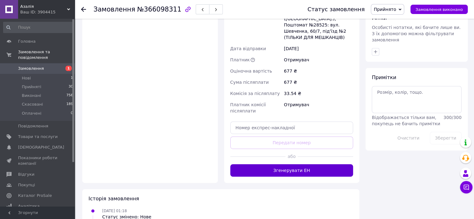
click at [329, 164] on button "Згенерувати ЕН" at bounding box center [291, 170] width 123 height 12
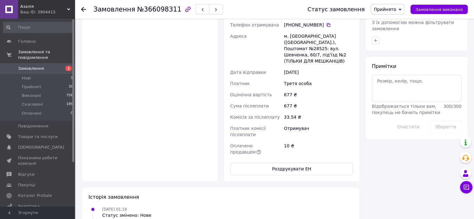
scroll to position [105, 0]
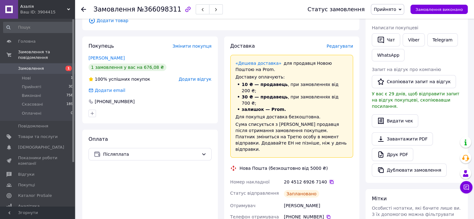
click at [330, 180] on icon at bounding box center [332, 182] width 4 height 4
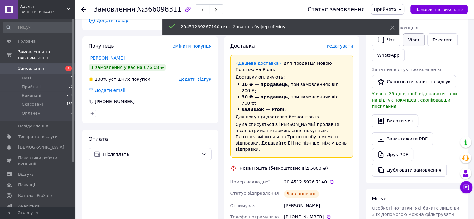
click at [412, 39] on link "Viber" at bounding box center [414, 39] width 22 height 13
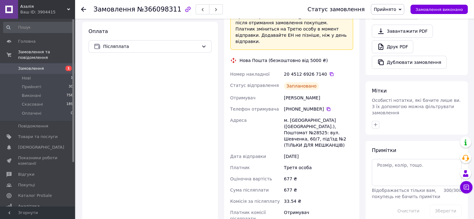
scroll to position [218, 0]
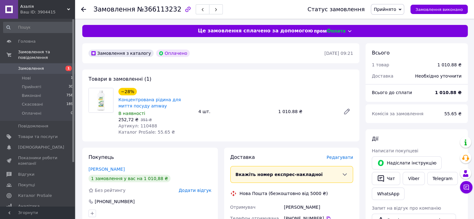
click at [341, 158] on span "Редагувати" at bounding box center [340, 157] width 26 height 5
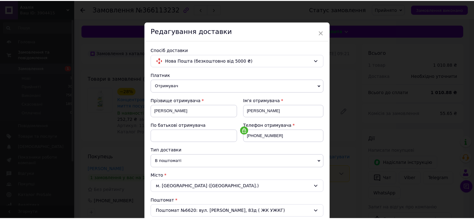
scroll to position [192, 0]
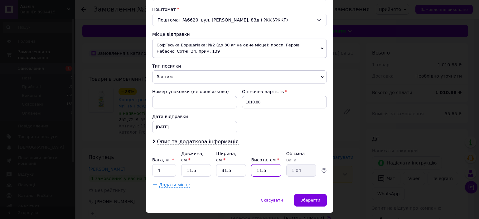
click at [272, 164] on input "11.5" at bounding box center [266, 170] width 30 height 12
type input "2"
type input "0.18"
type input "25"
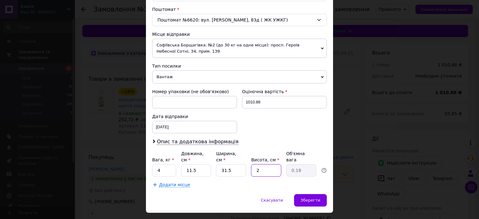
type input "2.26"
type input "25"
click at [233, 164] on input "31.5" at bounding box center [231, 170] width 30 height 12
type input "31."
type input "2.23"
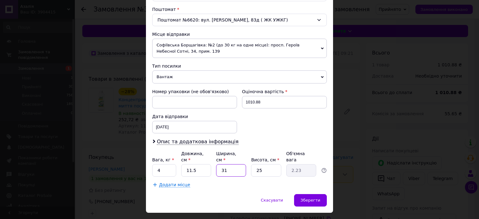
type input "313"
type input "22.5"
type input "31"
type input "2.23"
type input "3"
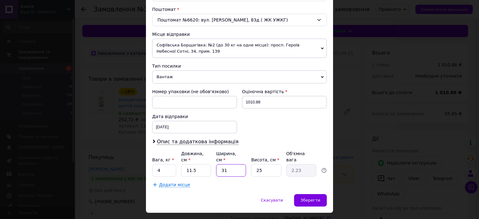
type input "0.22"
type input "33"
type input "2.37"
type input "33"
click at [196, 164] on input "11.5" at bounding box center [196, 170] width 30 height 12
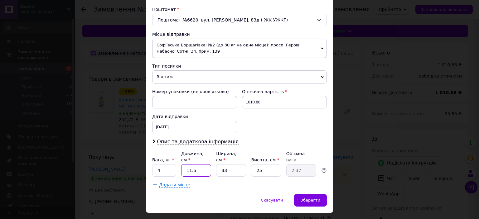
click at [196, 164] on input "11.5" at bounding box center [196, 170] width 30 height 12
type input "1"
type input "0.21"
type input "18"
type input "3.71"
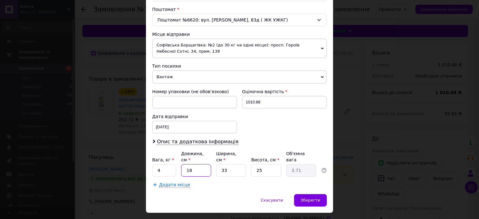
type input "1"
type input "0.21"
type input "2"
type input "0.41"
type input "20"
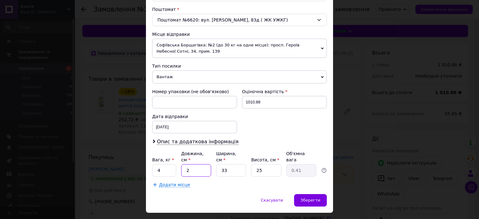
type input "4.13"
type input "2"
type input "0.41"
type input "1"
type input "0.21"
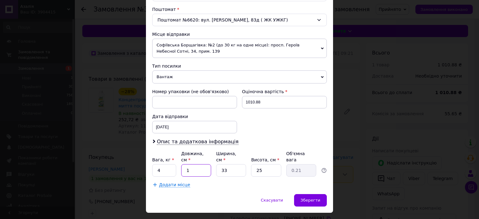
type input "18"
type input "3.71"
type input "18"
click at [309, 198] on span "Зберегти" at bounding box center [311, 200] width 20 height 5
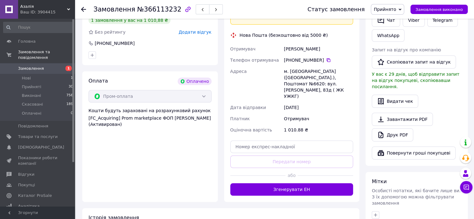
scroll to position [158, 0]
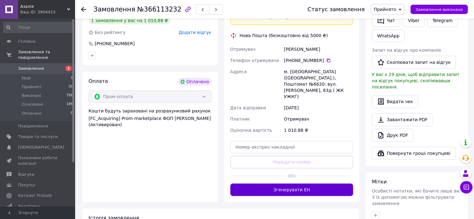
click at [344, 184] on button "Згенерувати ЕН" at bounding box center [291, 190] width 123 height 12
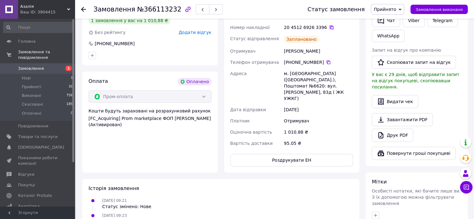
click at [329, 27] on icon at bounding box center [331, 27] width 5 height 5
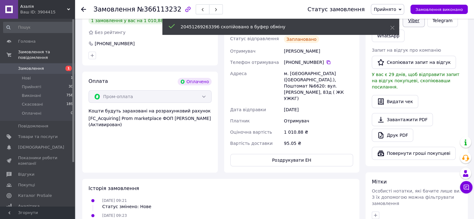
click at [415, 21] on link "Viber" at bounding box center [414, 20] width 22 height 13
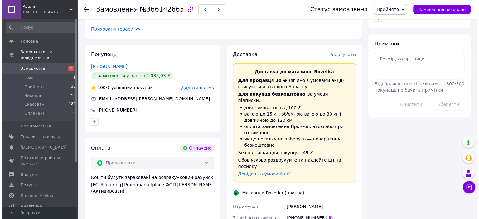
scroll to position [358, 0]
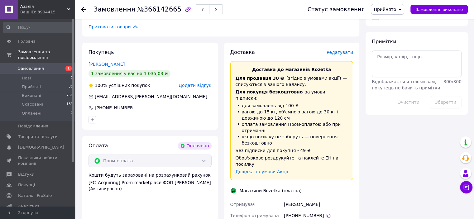
click at [341, 53] on span "Редагувати" at bounding box center [340, 52] width 26 height 5
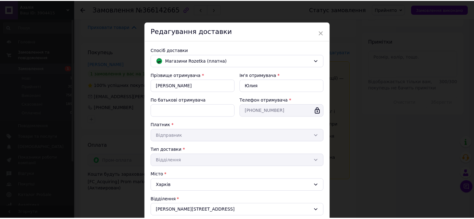
scroll to position [130, 0]
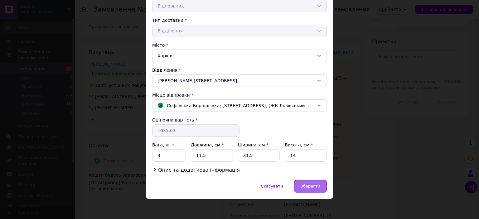
click at [314, 182] on div "Зберегти" at bounding box center [310, 186] width 33 height 12
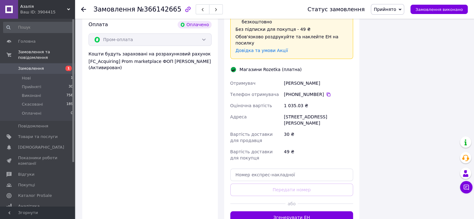
scroll to position [479, 0]
click at [330, 211] on button "Згенерувати ЕН" at bounding box center [291, 217] width 123 height 12
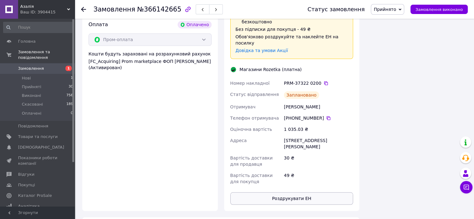
click at [307, 192] on button "Роздрукувати ЕН" at bounding box center [291, 198] width 123 height 12
click at [324, 81] on icon at bounding box center [326, 83] width 5 height 5
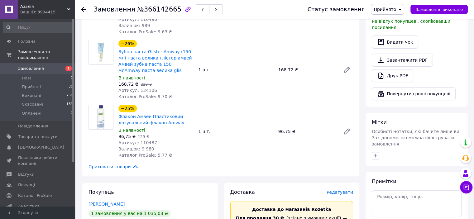
scroll to position [139, 0]
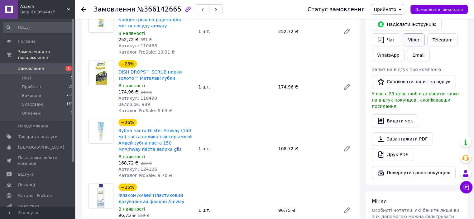
click at [413, 40] on link "Viber" at bounding box center [414, 39] width 22 height 13
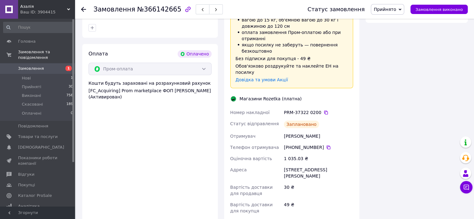
scroll to position [456, 0]
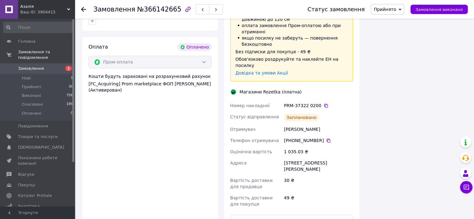
click at [300, 124] on div "[PERSON_NAME]" at bounding box center [319, 129] width 72 height 11
copy div "[PERSON_NAME]"
click at [300, 124] on div "Биличенко Юлия" at bounding box center [319, 129] width 72 height 11
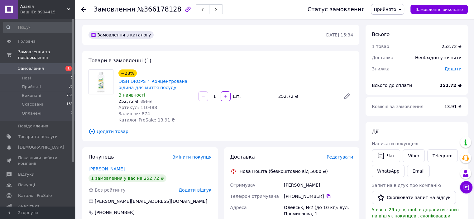
click at [339, 158] on span "Редагувати" at bounding box center [340, 157] width 26 height 5
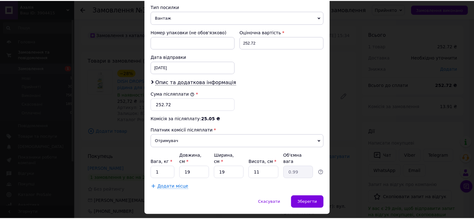
scroll to position [261, 0]
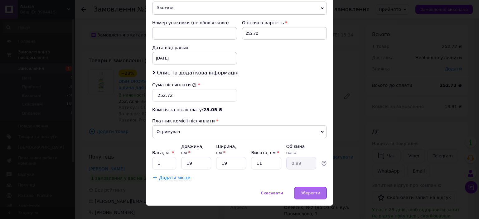
click at [310, 191] on span "Зберегти" at bounding box center [311, 193] width 20 height 5
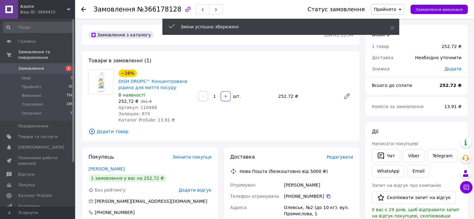
scroll to position [192, 0]
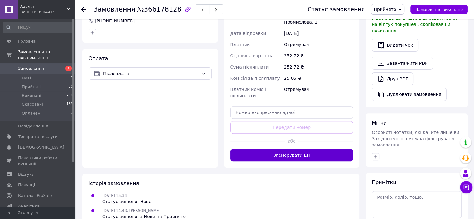
click at [337, 154] on button "Згенерувати ЕН" at bounding box center [291, 155] width 123 height 12
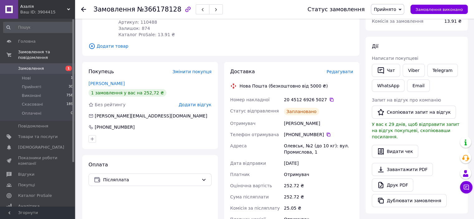
scroll to position [84, 0]
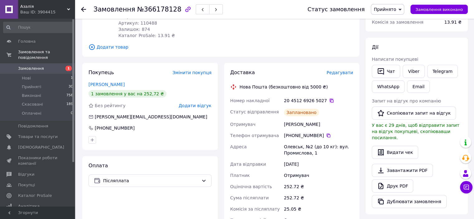
click at [329, 102] on icon at bounding box center [331, 100] width 5 height 5
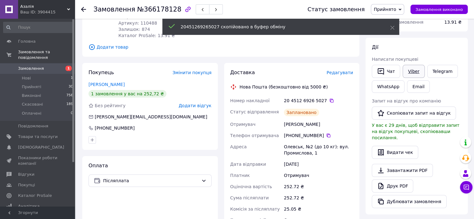
click at [419, 68] on link "Viber" at bounding box center [414, 71] width 22 height 13
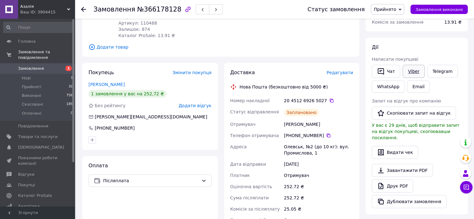
click at [407, 68] on link "Viber" at bounding box center [414, 71] width 22 height 13
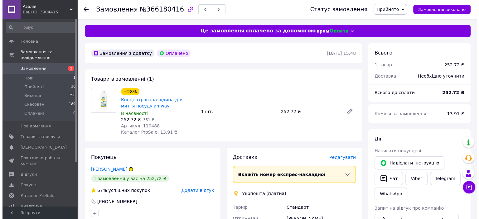
scroll to position [47, 0]
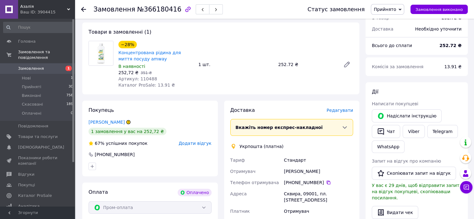
click at [337, 112] on span "Редагувати" at bounding box center [340, 110] width 26 height 5
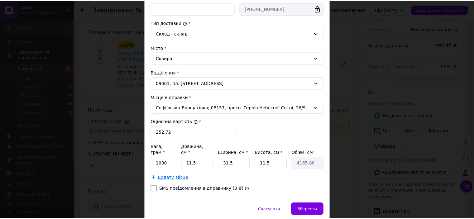
scroll to position [153, 0]
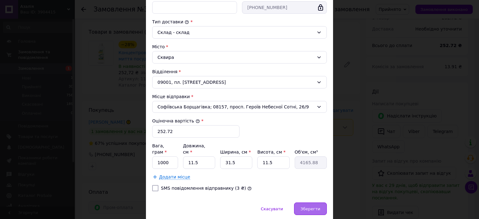
click at [312, 207] on span "Зберегти" at bounding box center [311, 209] width 20 height 5
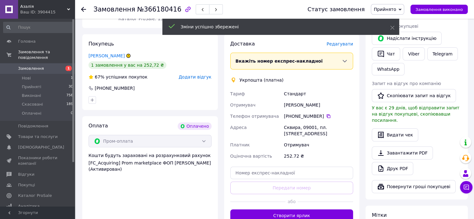
scroll to position [117, 0]
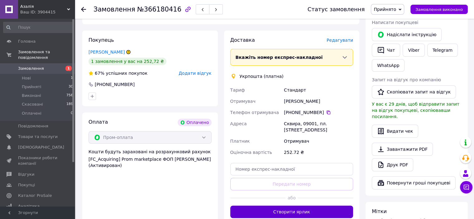
click at [335, 213] on button "Створити ярлик" at bounding box center [291, 212] width 123 height 12
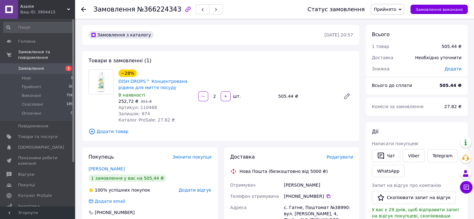
click at [339, 157] on span "Редагувати" at bounding box center [340, 157] width 26 height 5
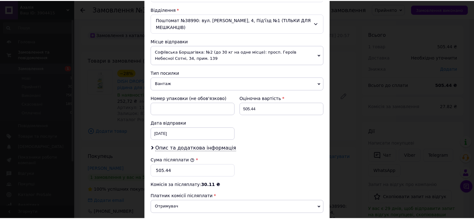
scroll to position [261, 0]
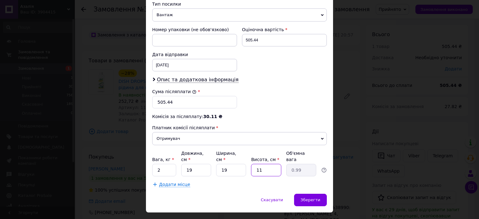
click at [260, 164] on input "11" at bounding box center [266, 170] width 30 height 12
type input "2"
type input "0.18"
type input "20"
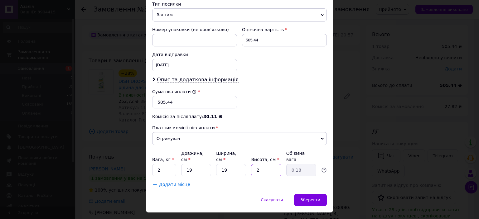
type input "1.81"
type input "20"
click at [200, 164] on input "19" at bounding box center [196, 170] width 30 height 12
type input "2"
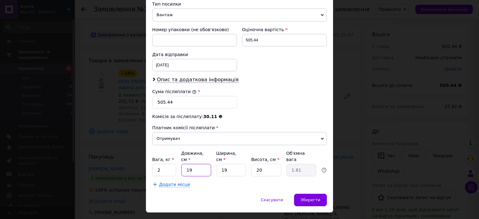
type input "0.19"
type input "20"
type input "1.9"
type input "2"
type input "0.19"
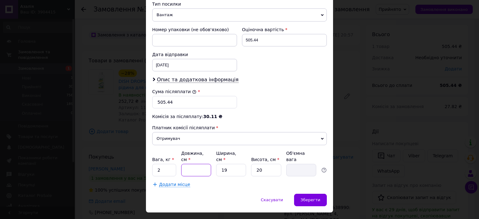
type input "1"
type input "0.1"
type input "18"
type input "1.71"
type input "18"
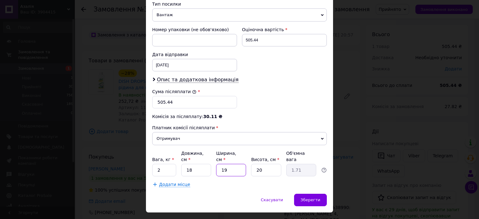
click at [223, 164] on input "19" at bounding box center [231, 170] width 30 height 12
type input "2"
type input "0.18"
type input "20"
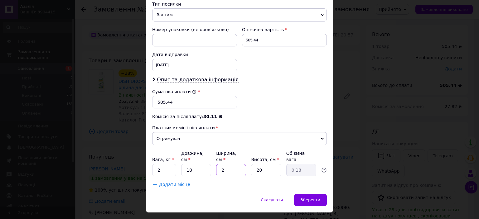
type input "1.8"
type input "20"
click at [311, 198] on span "Зберегти" at bounding box center [311, 200] width 20 height 5
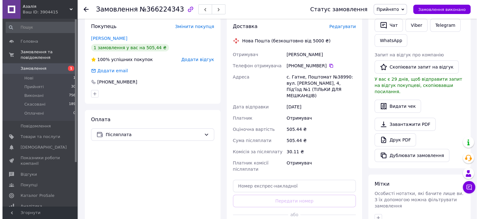
scroll to position [112, 0]
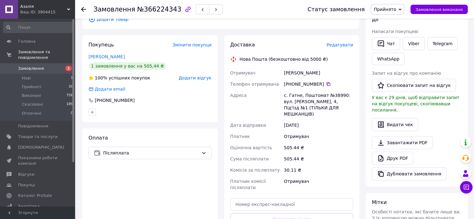
click at [350, 45] on span "Редагувати" at bounding box center [340, 44] width 26 height 5
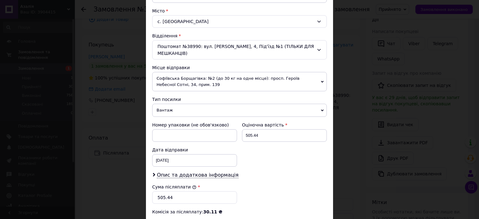
scroll to position [175, 0]
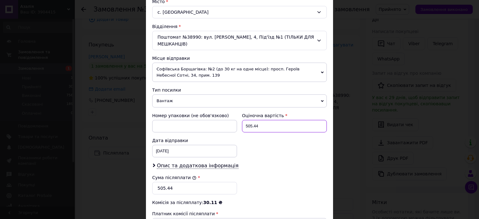
click at [293, 121] on input "505.44" at bounding box center [284, 126] width 85 height 12
type input "506"
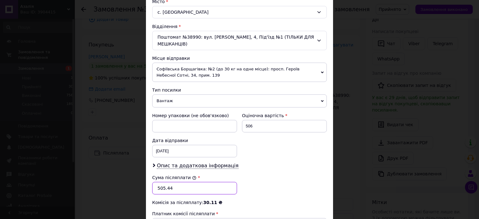
click at [209, 183] on input "505.44" at bounding box center [194, 188] width 85 height 12
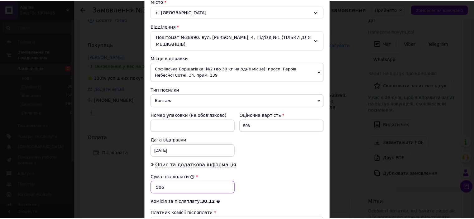
scroll to position [261, 0]
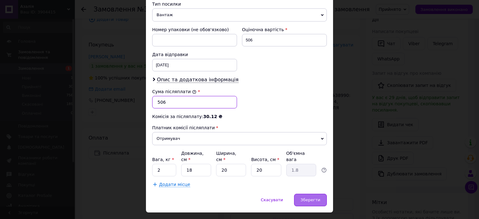
type input "506"
click at [317, 198] on span "Зберегти" at bounding box center [311, 200] width 20 height 5
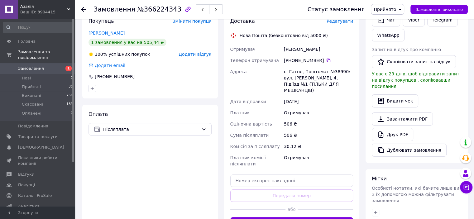
scroll to position [139, 0]
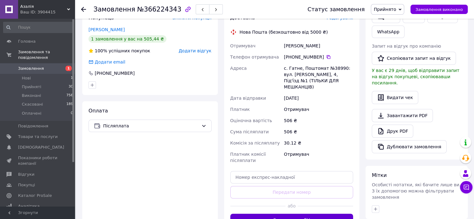
click at [327, 214] on button "Згенерувати ЕН" at bounding box center [291, 220] width 123 height 12
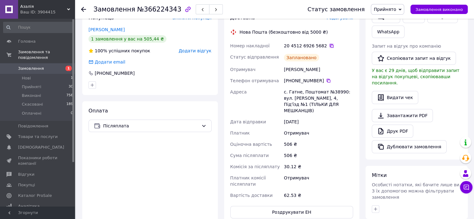
click at [330, 46] on icon at bounding box center [332, 46] width 4 height 4
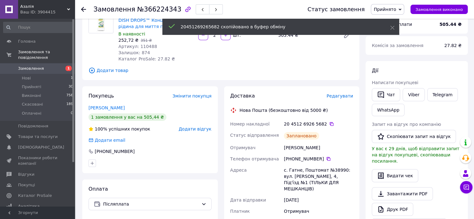
scroll to position [60, 0]
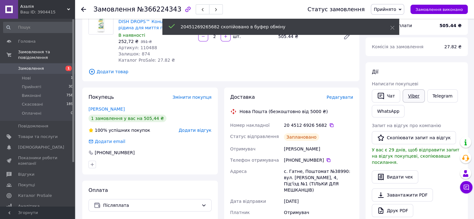
click at [408, 97] on link "Viber" at bounding box center [414, 95] width 22 height 13
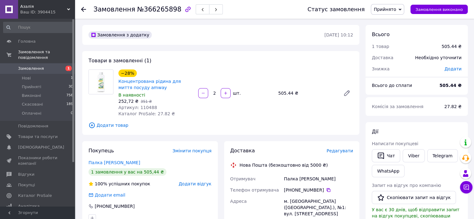
click at [340, 151] on span "Редагувати" at bounding box center [340, 150] width 26 height 5
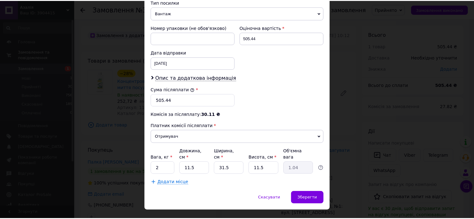
scroll to position [261, 0]
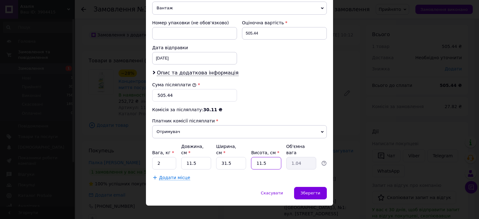
click at [270, 157] on input "11.5" at bounding box center [266, 163] width 30 height 12
type input "2"
type input "0.18"
type input "20"
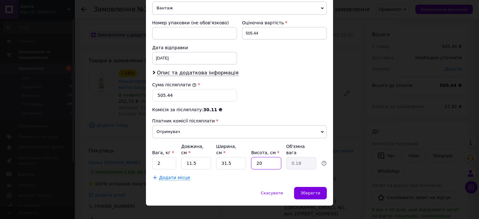
type input "1.81"
type input "20"
click at [204, 157] on input "11.5" at bounding box center [196, 163] width 30 height 12
type input "1"
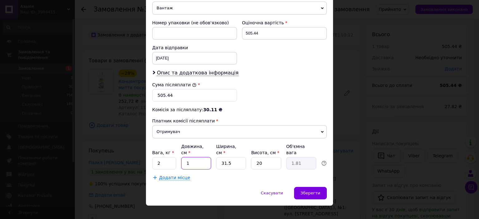
type input "0.16"
type input "12"
type input "1.89"
type input "1"
type input "0.16"
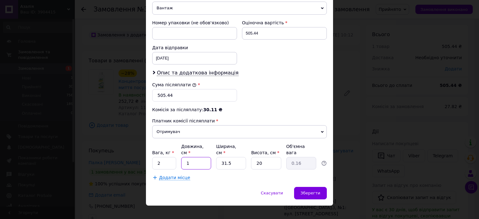
type input "13"
type input "2.05"
type input "1"
type input "0.16"
type input "18"
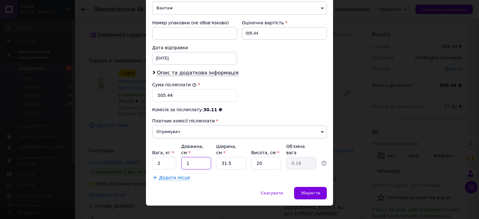
type input "2.84"
type input "1"
type input "0.16"
type input "15"
type input "2.36"
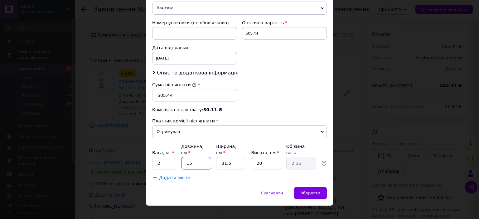
type input "1"
type input "0.16"
type input "18"
type input "2.84"
type input "18"
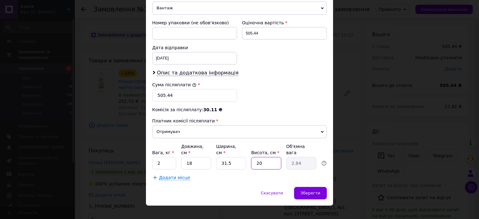
click at [261, 157] on input "20" at bounding box center [266, 163] width 30 height 12
type input "1"
type input "0.14"
type input "11"
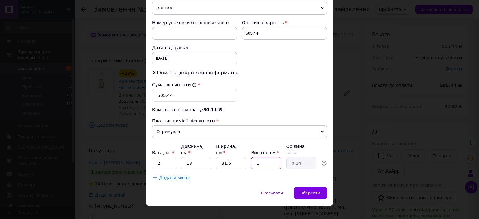
type input "1.56"
type input "11"
click at [238, 157] on input "31.5" at bounding box center [231, 163] width 30 height 12
type input "31."
type input "1.53"
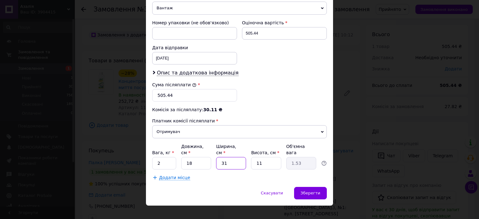
type input "31"
click at [262, 157] on input "11" at bounding box center [266, 163] width 30 height 12
type input "1"
type input "0.14"
type input "15"
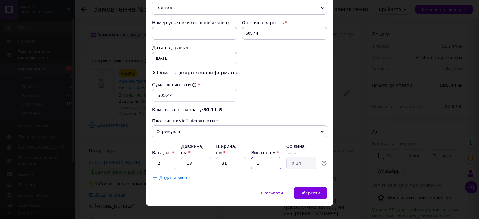
type input "2.09"
type input "1"
type input "0.14"
type input "14"
type input "1.95"
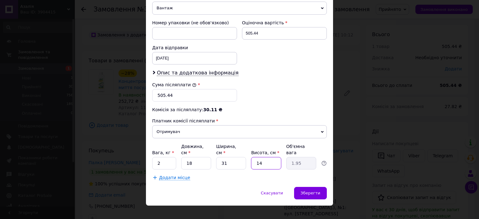
type input "14"
click at [289, 31] on input "505.44" at bounding box center [284, 33] width 85 height 12
type input "506"
click at [187, 97] on input "505.44" at bounding box center [194, 95] width 85 height 12
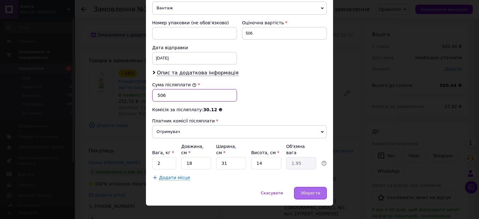
type input "506"
click at [310, 191] on span "Зберегти" at bounding box center [311, 193] width 20 height 5
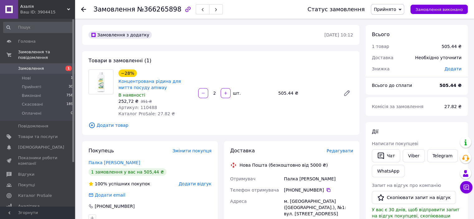
scroll to position [192, 0]
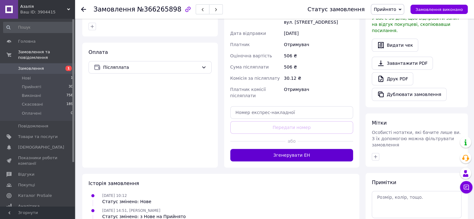
click at [332, 149] on button "Згенерувати ЕН" at bounding box center [291, 155] width 123 height 12
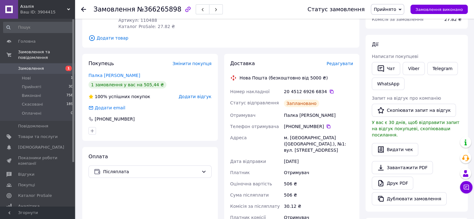
scroll to position [80, 0]
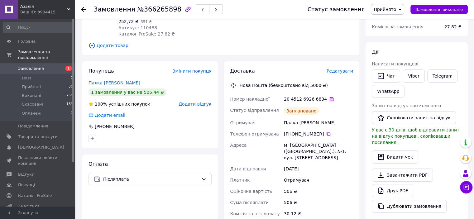
click at [329, 99] on icon at bounding box center [331, 99] width 5 height 5
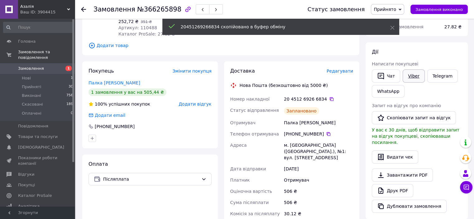
click at [411, 78] on link "Viber" at bounding box center [414, 76] width 22 height 13
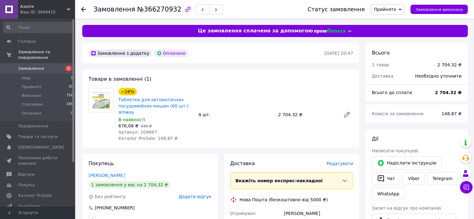
click at [343, 162] on span "Редагувати" at bounding box center [340, 163] width 26 height 5
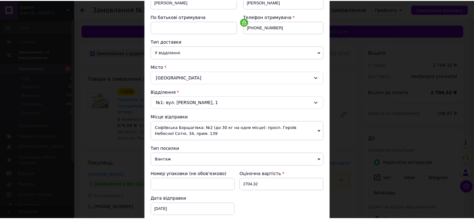
scroll to position [199, 0]
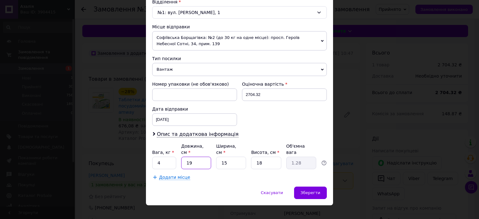
click at [201, 157] on input "19" at bounding box center [196, 163] width 30 height 12
type input "3"
type input "0.2"
type input "30"
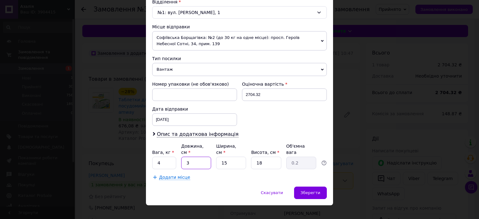
type input "2.03"
type input "30"
click at [262, 157] on input "18" at bounding box center [266, 163] width 30 height 12
type input "3"
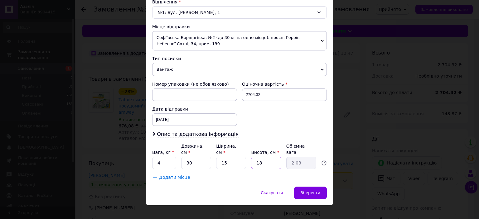
type input "0.34"
type input "30"
type input "3.38"
type input "30"
click at [238, 157] on input "15" at bounding box center [231, 163] width 30 height 12
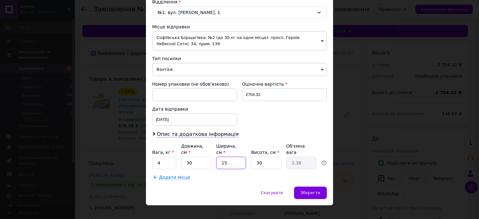
click at [238, 157] on input "15" at bounding box center [231, 163] width 30 height 12
type input "2"
type input "0.45"
type input "20"
type input "4.5"
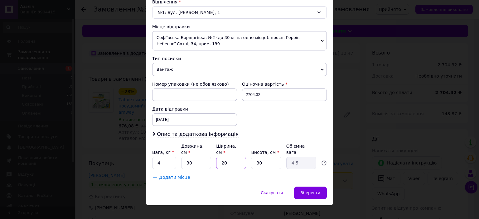
type input "20"
click at [196, 157] on input "30" at bounding box center [196, 163] width 30 height 12
type input "1"
type input "0.15"
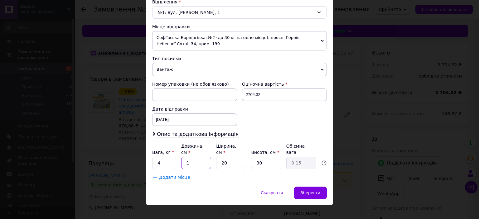
type input "18"
type input "2.7"
type input "1"
type input "0.15"
type input "2"
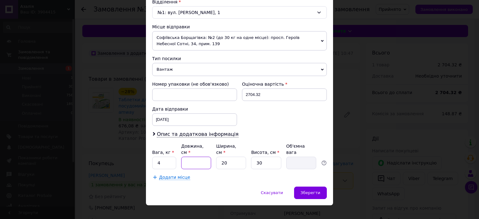
type input "0.3"
type input "25"
type input "3.75"
type input "2"
type input "0.3"
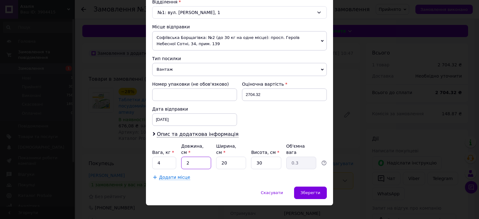
type input "28"
type input "4.2"
type input "2"
type input "0.3"
type input "27"
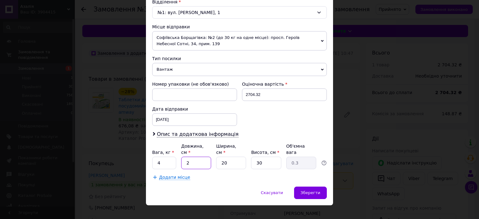
type input "4.05"
type input "2"
type input "0.3"
type input "26"
type input "3.9"
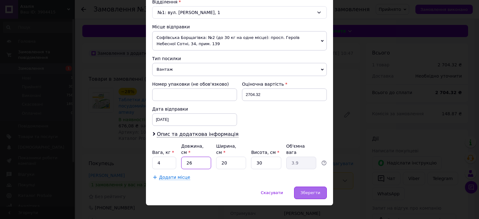
type input "26"
click at [312, 190] on span "Зберегти" at bounding box center [311, 192] width 20 height 5
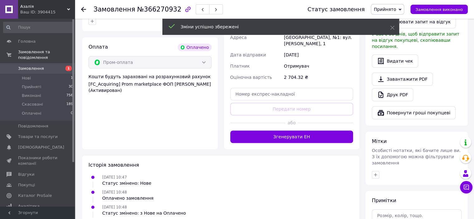
scroll to position [200, 0]
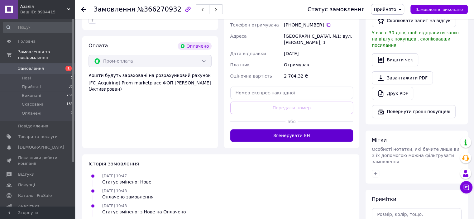
click at [343, 136] on button "Згенерувати ЕН" at bounding box center [291, 135] width 123 height 12
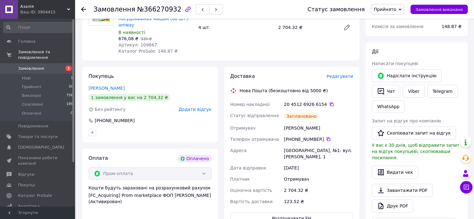
scroll to position [88, 0]
click at [329, 105] on icon at bounding box center [331, 103] width 5 height 5
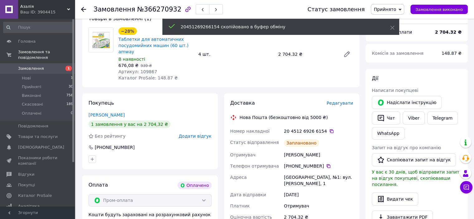
scroll to position [60, 0]
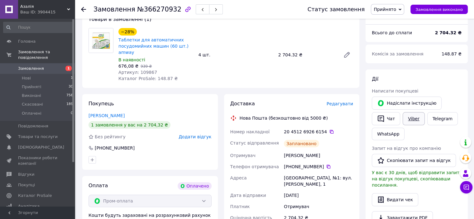
click at [420, 115] on link "Viber" at bounding box center [414, 118] width 22 height 13
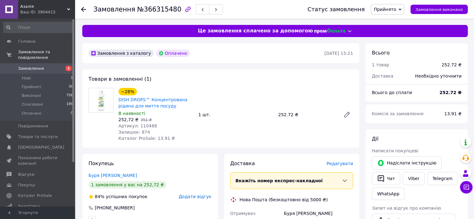
click at [334, 163] on span "Редагувати" at bounding box center [340, 163] width 26 height 5
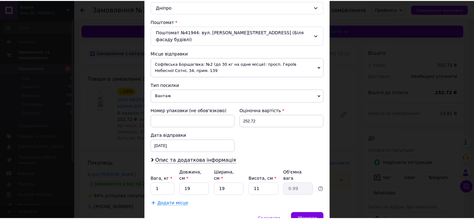
scroll to position [199, 0]
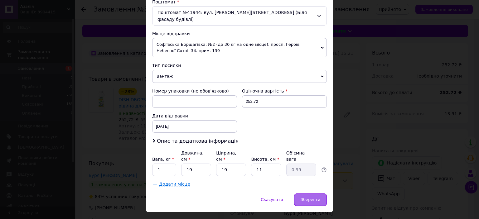
click at [317, 197] on span "Зберегти" at bounding box center [311, 199] width 20 height 5
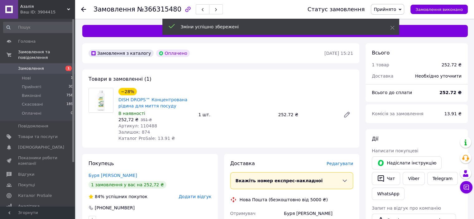
scroll to position [192, 0]
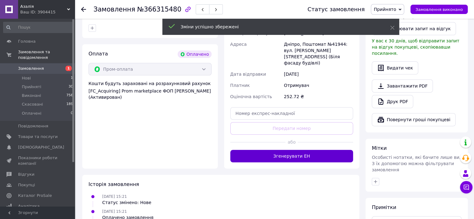
click at [296, 153] on button "Згенерувати ЕН" at bounding box center [291, 156] width 123 height 12
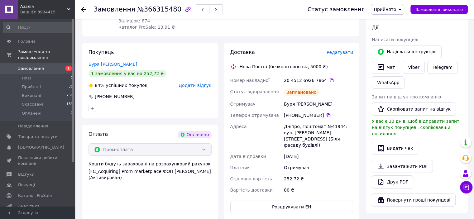
scroll to position [109, 0]
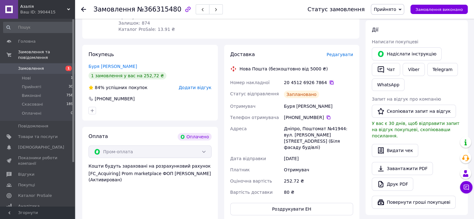
click at [325, 84] on div "20 4512 6926 7864" at bounding box center [318, 82] width 69 height 6
click at [329, 84] on icon at bounding box center [331, 82] width 5 height 5
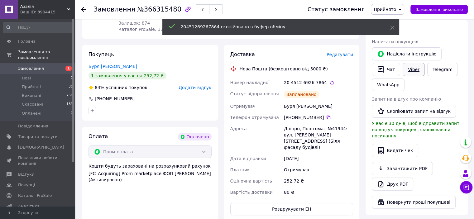
click at [412, 71] on link "Viber" at bounding box center [414, 69] width 22 height 13
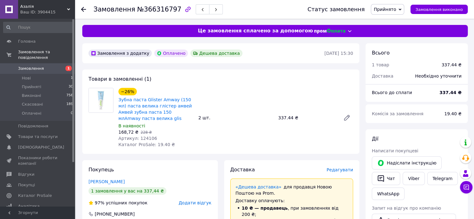
click at [347, 171] on span "Редагувати" at bounding box center [340, 169] width 26 height 5
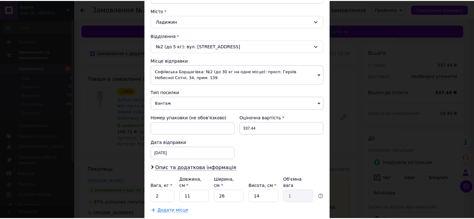
scroll to position [180, 0]
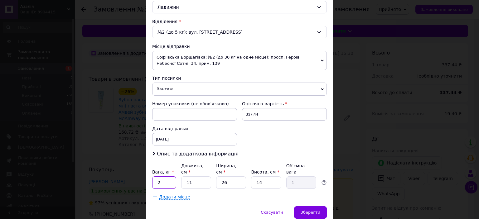
click at [162, 176] on input "2" at bounding box center [164, 182] width 24 height 12
click at [162, 176] on input "1" at bounding box center [164, 182] width 24 height 12
type input "1"
click at [315, 210] on span "Зберегти" at bounding box center [311, 212] width 20 height 5
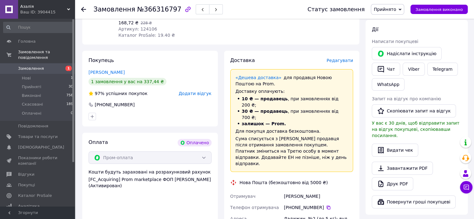
scroll to position [114, 0]
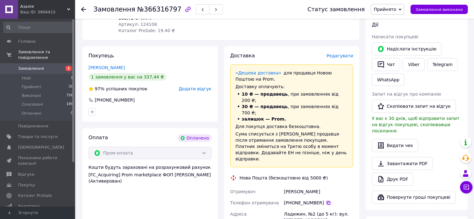
click at [326, 200] on icon at bounding box center [328, 202] width 5 height 5
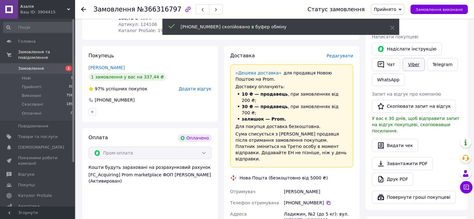
click at [413, 65] on link "Viber" at bounding box center [414, 64] width 22 height 13
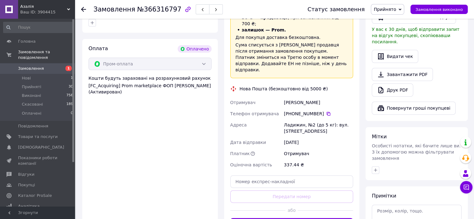
scroll to position [205, 0]
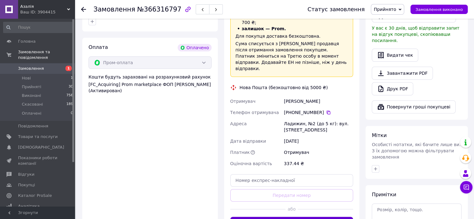
click at [338, 217] on button "Згенерувати ЕН" at bounding box center [291, 223] width 123 height 12
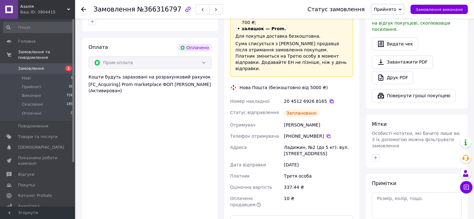
click at [329, 99] on icon at bounding box center [331, 101] width 5 height 5
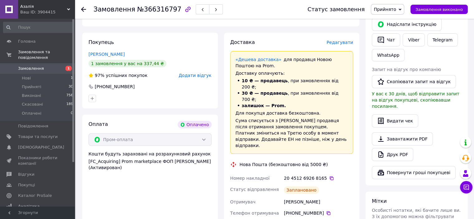
scroll to position [123, 0]
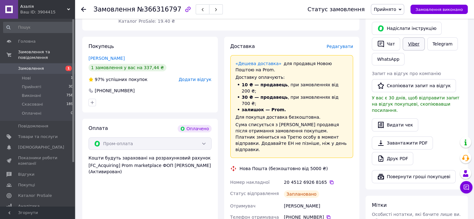
click at [416, 45] on link "Viber" at bounding box center [414, 43] width 22 height 13
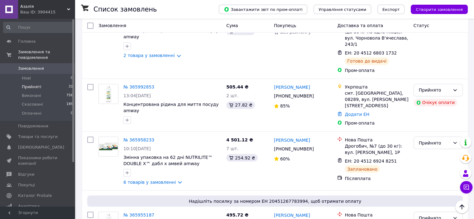
scroll to position [1058, 0]
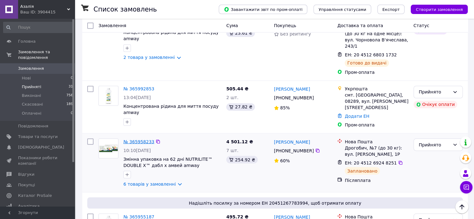
click at [127, 139] on link "№ 365958233" at bounding box center [138, 141] width 31 height 5
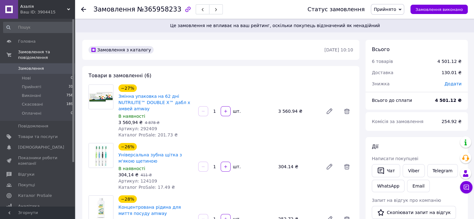
click at [33, 66] on link "Замовлення 0" at bounding box center [38, 68] width 77 height 11
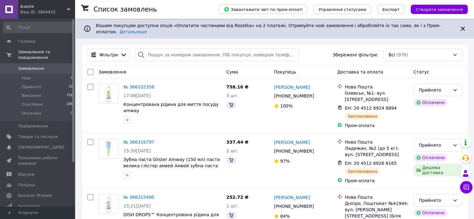
click at [33, 66] on link "Замовлення 0" at bounding box center [38, 68] width 77 height 11
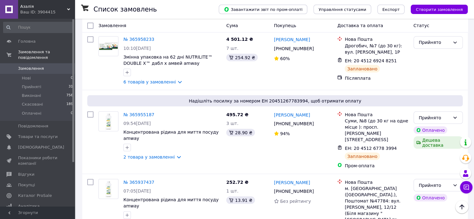
scroll to position [1234, 0]
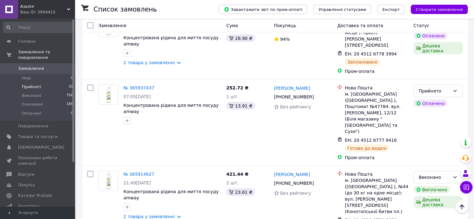
click at [32, 84] on span "Прийняті" at bounding box center [31, 87] width 19 height 6
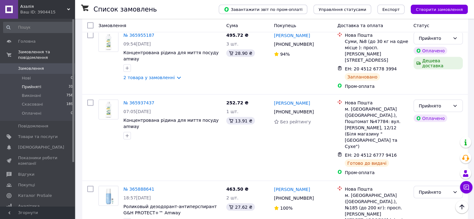
scroll to position [1242, 0]
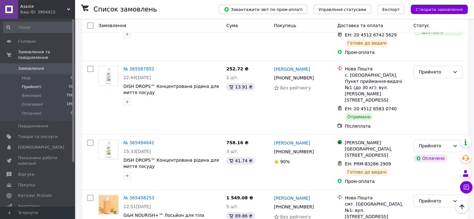
scroll to position [440, 0]
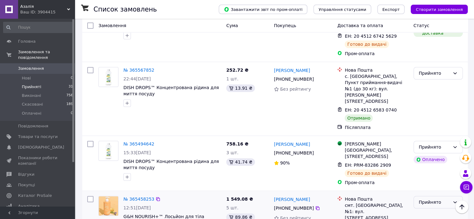
click at [438, 199] on div "Прийнято" at bounding box center [434, 202] width 31 height 7
click at [436, 142] on li "Виконано" at bounding box center [438, 142] width 49 height 11
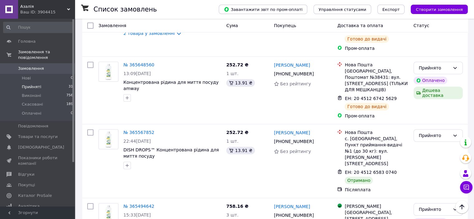
scroll to position [343, 0]
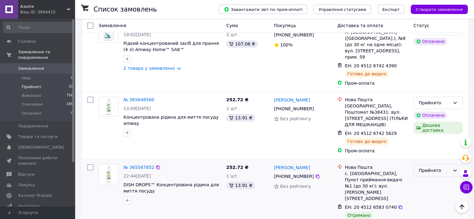
click at [445, 167] on div "Прийнято" at bounding box center [434, 170] width 31 height 7
click at [436, 124] on li "Виконано" at bounding box center [438, 123] width 49 height 11
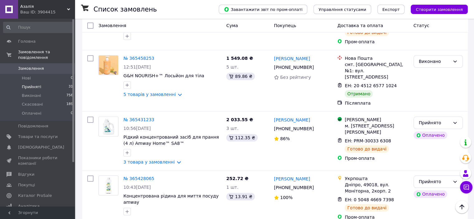
scroll to position [594, 0]
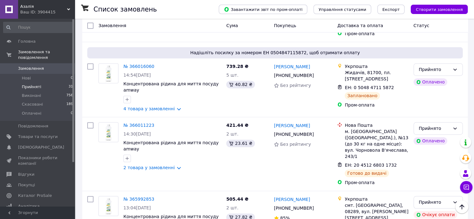
scroll to position [1242, 0]
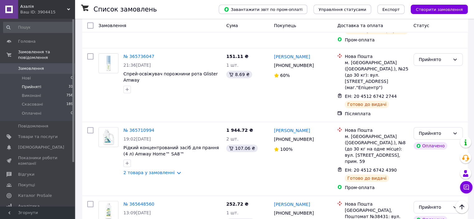
scroll to position [239, 0]
